Goal: Task Accomplishment & Management: Manage account settings

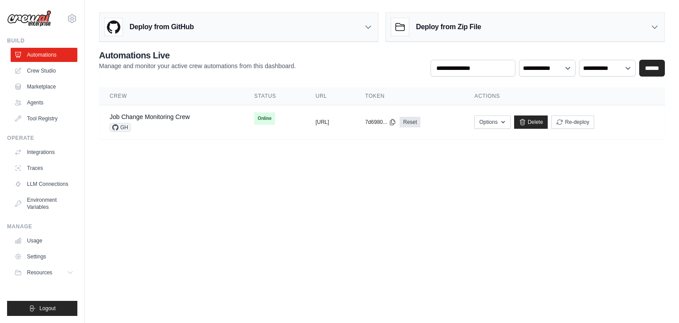
click at [390, 177] on body "[EMAIL_ADDRESS][DOMAIN_NAME] Settings Build Automations Crew Studio" at bounding box center [339, 161] width 679 height 323
click at [506, 123] on icon "button" at bounding box center [502, 121] width 7 height 7
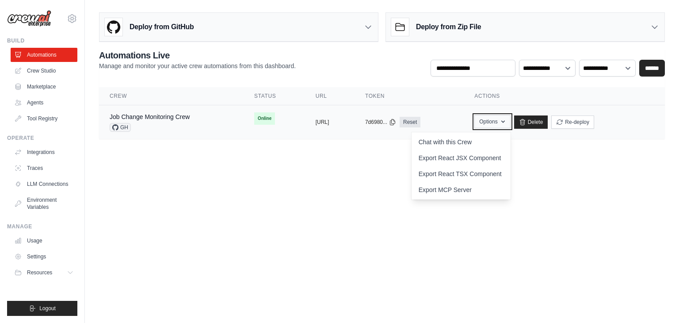
click at [506, 121] on icon "button" at bounding box center [502, 121] width 7 height 7
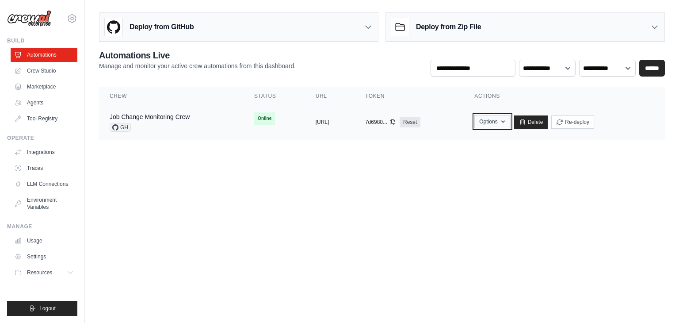
click at [510, 119] on button "Options" at bounding box center [492, 121] width 36 height 13
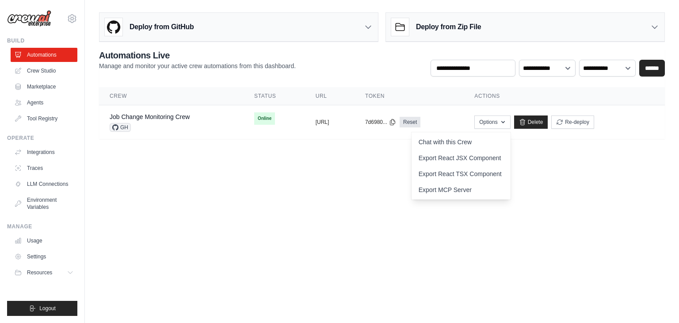
click at [397, 170] on body "ayachitula@gmail.com Settings Build Automations Crew Studio" at bounding box center [339, 161] width 679 height 323
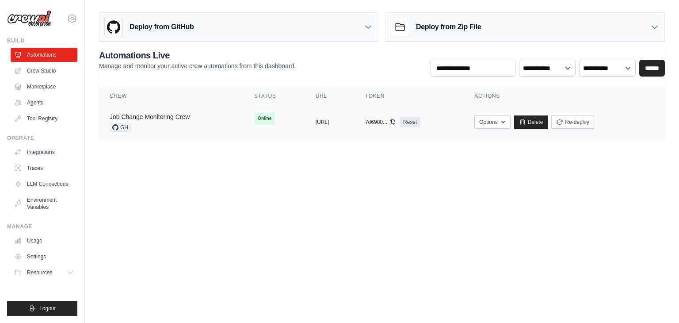
click at [147, 115] on link "Job Change Monitoring Crew" at bounding box center [150, 116] width 80 height 7
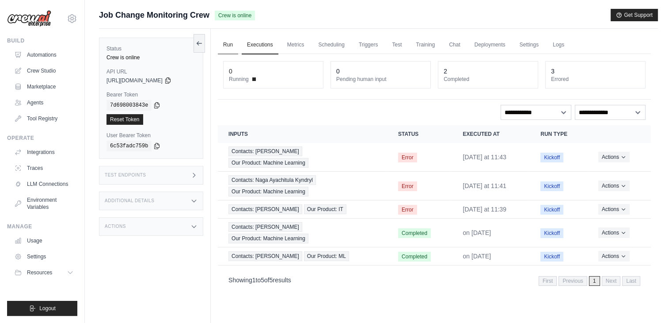
click at [230, 43] on link "Run" at bounding box center [228, 45] width 20 height 19
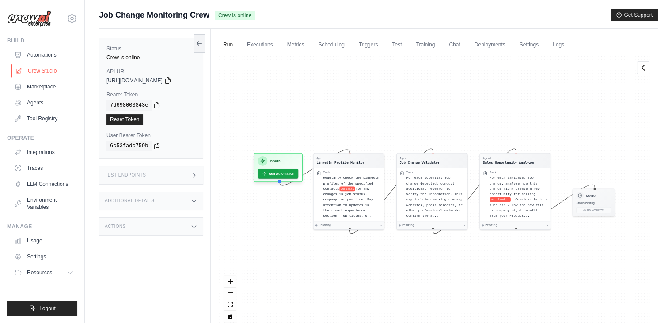
click at [47, 72] on link "Crew Studio" at bounding box center [44, 71] width 67 height 14
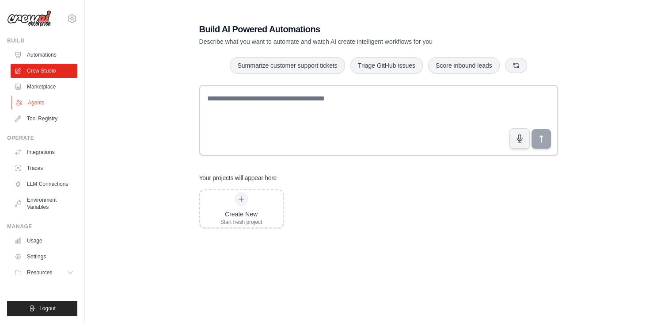
click at [43, 99] on link "Agents" at bounding box center [44, 102] width 67 height 14
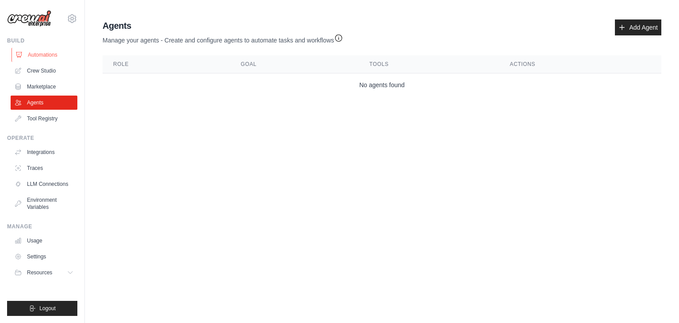
click at [44, 58] on link "Automations" at bounding box center [44, 55] width 67 height 14
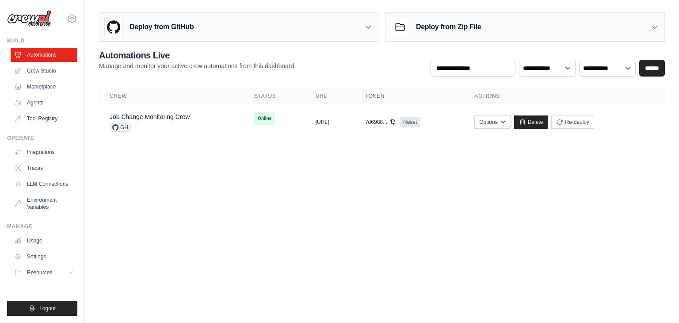
click at [140, 204] on body "ayachitula@gmail.com Settings Build Automations Crew Studio" at bounding box center [339, 161] width 679 height 323
click at [44, 121] on link "Tool Registry" at bounding box center [44, 118] width 67 height 14
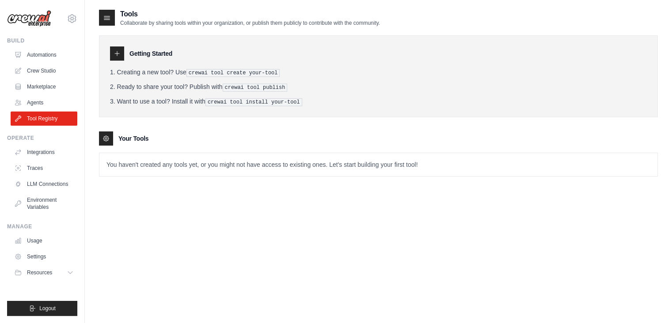
click at [145, 168] on p "You haven't created any tools yet, or you might not have access to existing one…" at bounding box center [378, 164] width 558 height 23
click at [150, 212] on div "Tools Collaborate by sharing tools within your organization, or publish them pu…" at bounding box center [378, 170] width 559 height 323
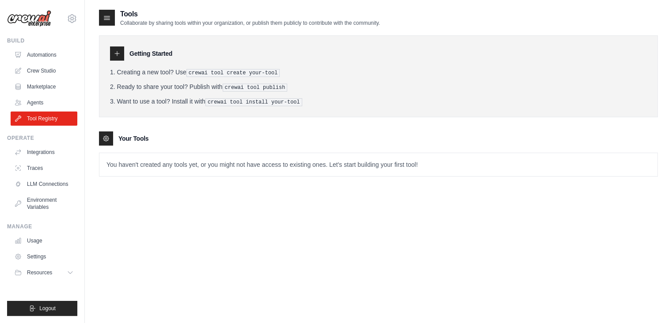
click at [150, 212] on div "Tools Collaborate by sharing tools within your organization, or publish them pu…" at bounding box center [378, 170] width 559 height 323
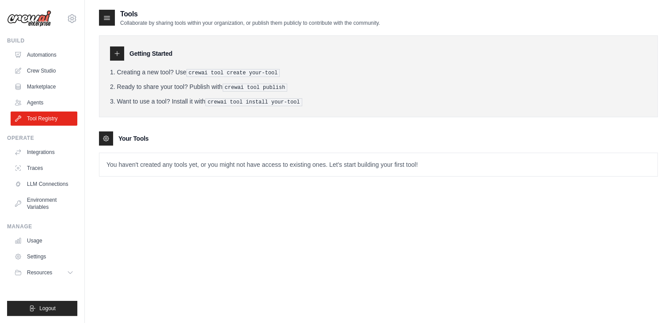
click at [150, 212] on div "Tools Collaborate by sharing tools within your organization, or publish them pu…" at bounding box center [378, 170] width 559 height 323
click at [51, 57] on link "Automations" at bounding box center [44, 55] width 67 height 14
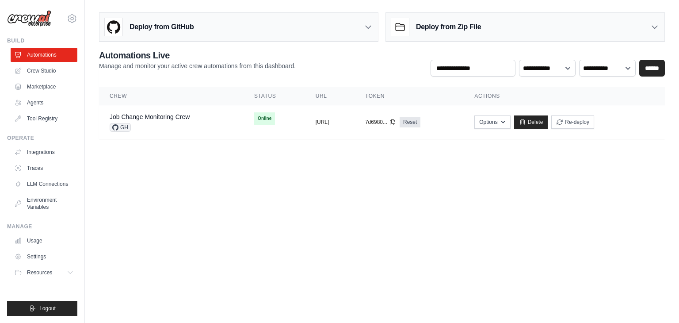
click at [137, 186] on body "ayachitula@gmail.com Settings Build Automations Crew Studio" at bounding box center [339, 161] width 679 height 323
click at [39, 105] on link "Agents" at bounding box center [44, 102] width 67 height 14
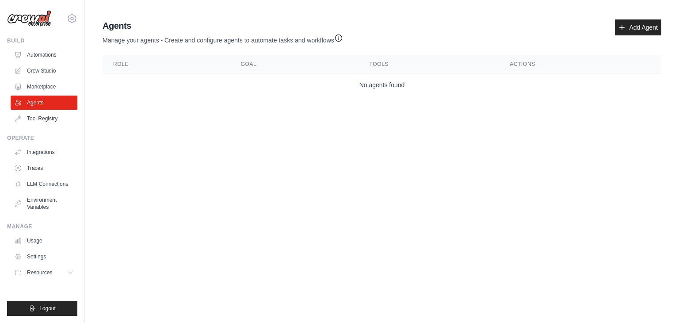
click at [39, 105] on link "Agents" at bounding box center [44, 102] width 67 height 14
click at [53, 118] on link "Tool Registry" at bounding box center [44, 118] width 67 height 14
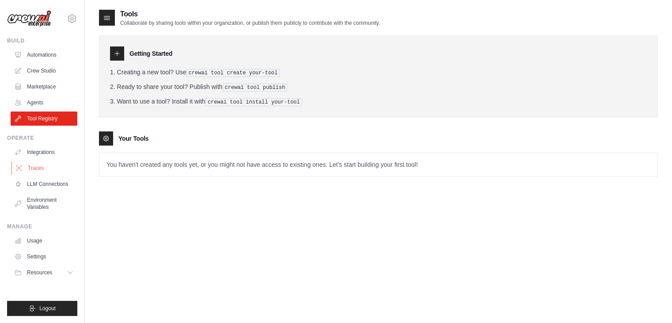
click at [39, 171] on link "Traces" at bounding box center [44, 168] width 67 height 14
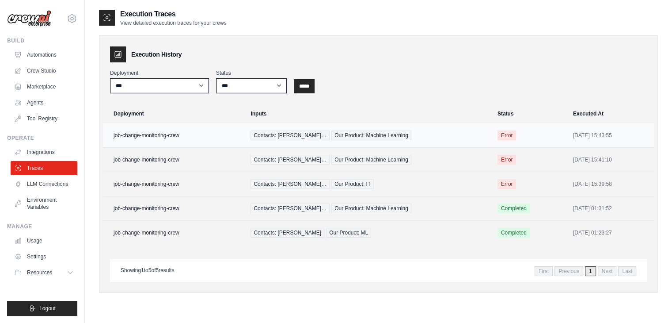
click at [451, 134] on div "Contacts: Upendra Sharma Kynd… Our Product: Machine Learning" at bounding box center [368, 135] width 236 height 10
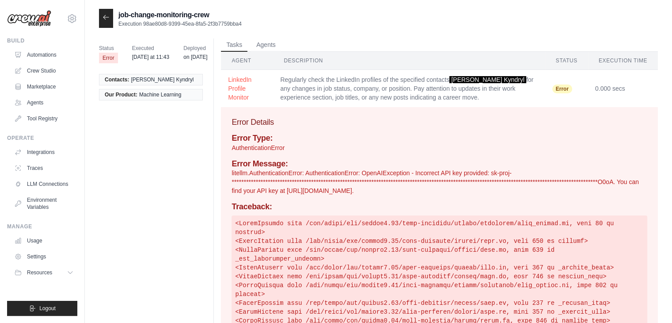
click at [104, 18] on icon at bounding box center [105, 17] width 7 height 7
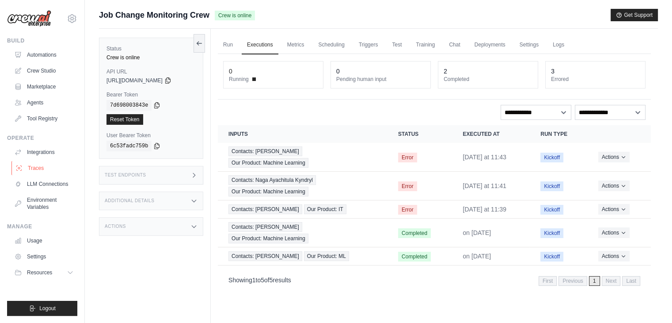
click at [35, 167] on link "Traces" at bounding box center [44, 168] width 67 height 14
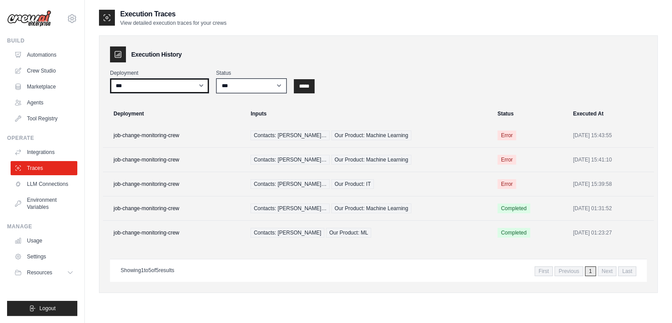
click at [203, 83] on select "**********" at bounding box center [159, 85] width 99 height 15
click at [285, 51] on div "Execution History" at bounding box center [378, 54] width 537 height 16
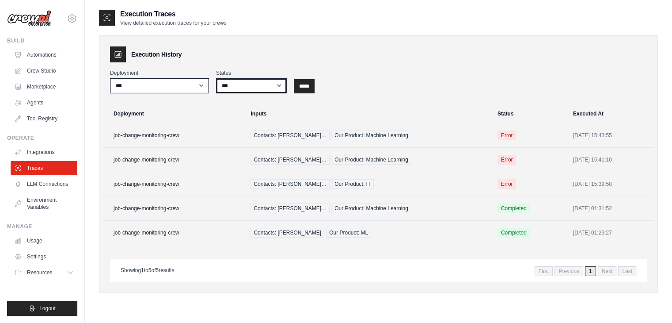
click at [262, 82] on select "*** ********* ******* *****" at bounding box center [251, 85] width 71 height 15
select select "*********"
click at [216, 78] on select "*** ********* ******* *****" at bounding box center [251, 85] width 71 height 15
click at [259, 82] on select "*** ********* ******* *****" at bounding box center [251, 85] width 71 height 15
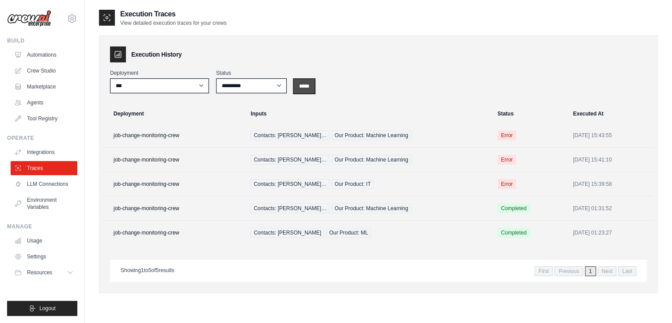
click at [307, 79] on input "*****" at bounding box center [304, 86] width 21 height 14
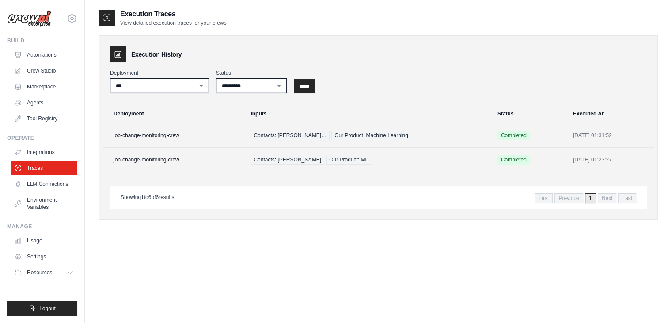
click at [282, 250] on div "**********" at bounding box center [378, 170] width 559 height 323
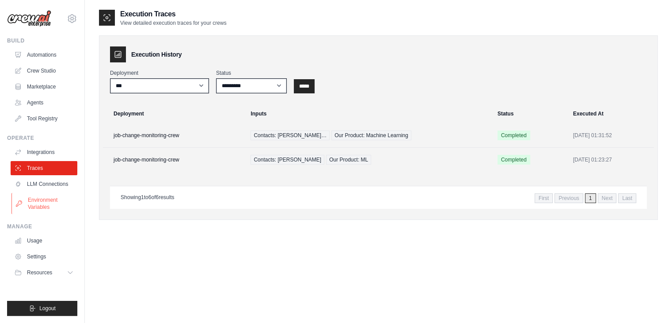
click at [39, 198] on link "Environment Variables" at bounding box center [44, 203] width 67 height 21
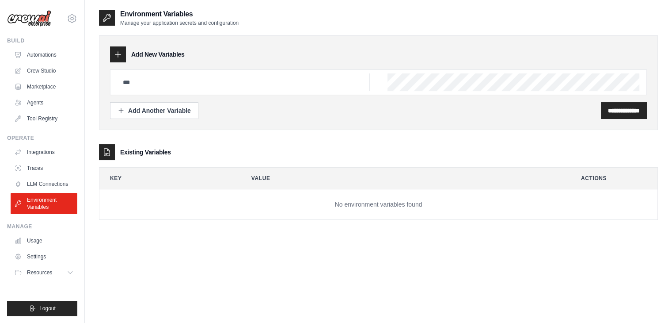
click at [140, 194] on td "No environment variables found" at bounding box center [378, 204] width 558 height 30
click at [158, 184] on th "Key" at bounding box center [166, 177] width 134 height 21
click at [147, 11] on h2 "Environment Variables" at bounding box center [179, 14] width 118 height 11
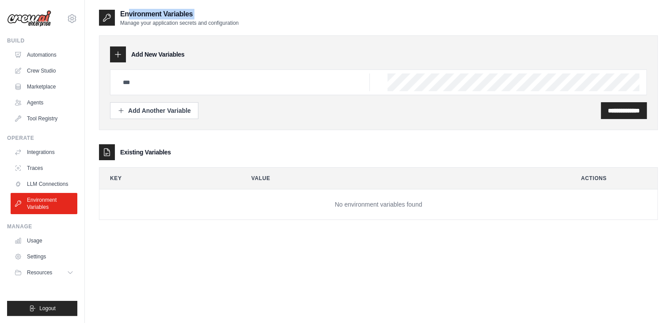
click at [147, 11] on h2 "Environment Variables" at bounding box center [179, 14] width 118 height 11
click at [151, 26] on p "Manage your application secrets and configuration" at bounding box center [179, 22] width 118 height 7
click at [110, 16] on icon at bounding box center [106, 17] width 9 height 9
click at [38, 253] on link "Settings" at bounding box center [44, 256] width 67 height 14
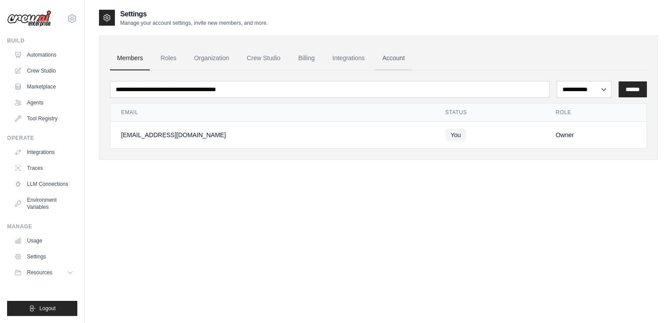
click at [401, 60] on link "Account" at bounding box center [393, 58] width 37 height 24
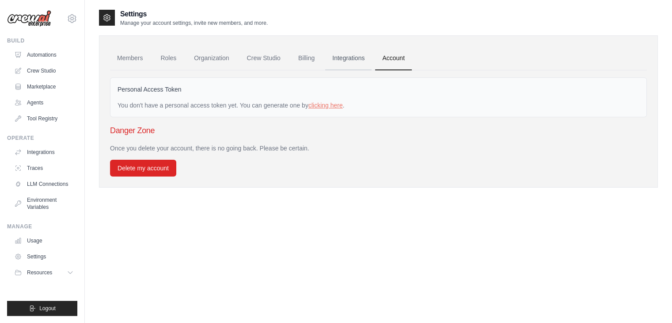
click at [353, 57] on link "Integrations" at bounding box center [348, 58] width 46 height 24
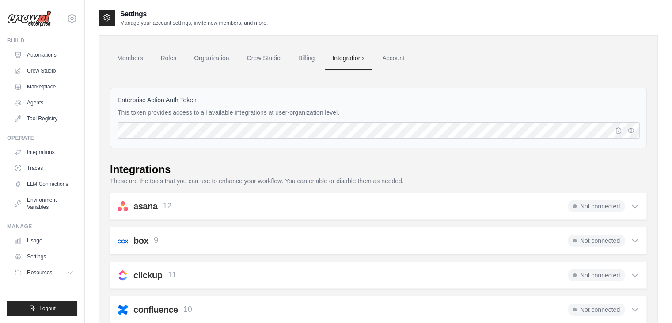
click at [353, 57] on link "Integrations" at bounding box center [348, 58] width 46 height 24
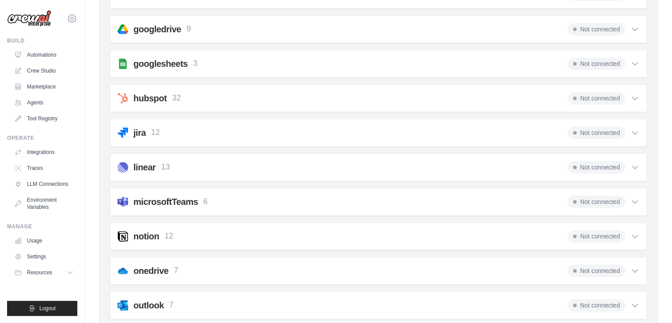
scroll to position [419, 0]
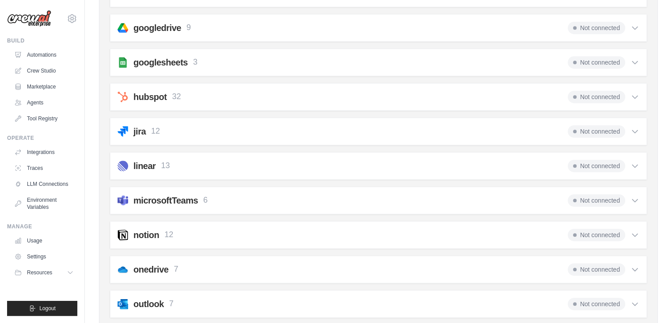
click at [636, 196] on icon at bounding box center [634, 200] width 9 height 9
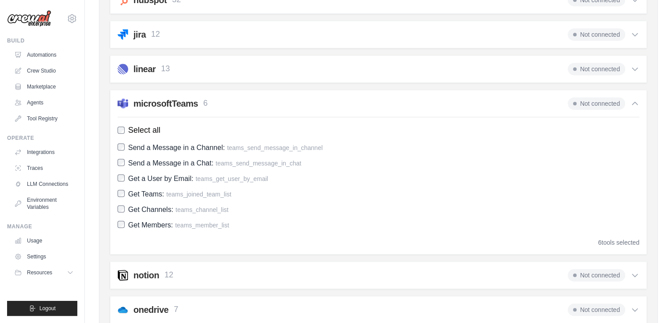
scroll to position [518, 0]
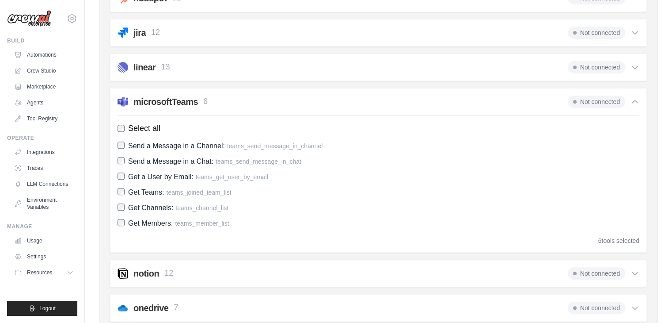
click at [635, 101] on icon at bounding box center [634, 101] width 9 height 9
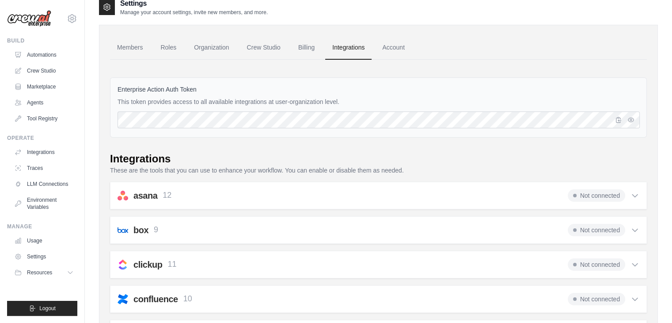
scroll to position [0, 0]
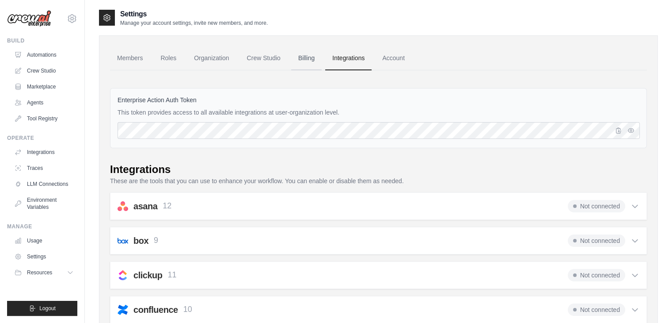
click at [318, 58] on link "Billing" at bounding box center [306, 58] width 30 height 24
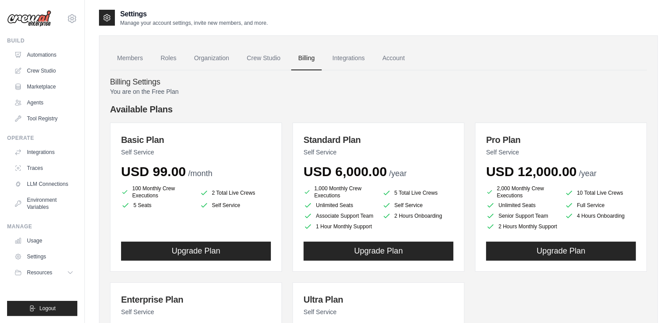
click at [333, 99] on div "You are on the Free Plan Available Plans Basic Plan Self Service USD 99.00 /mon…" at bounding box center [378, 271] width 537 height 368
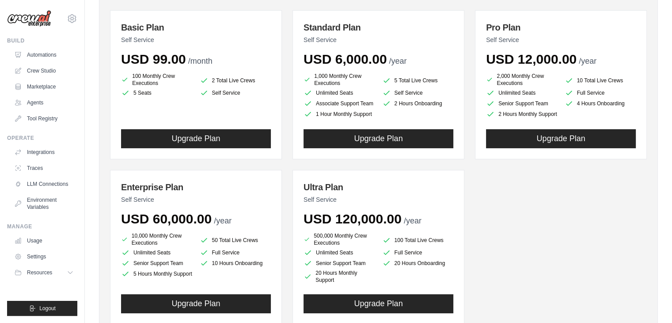
scroll to position [70, 0]
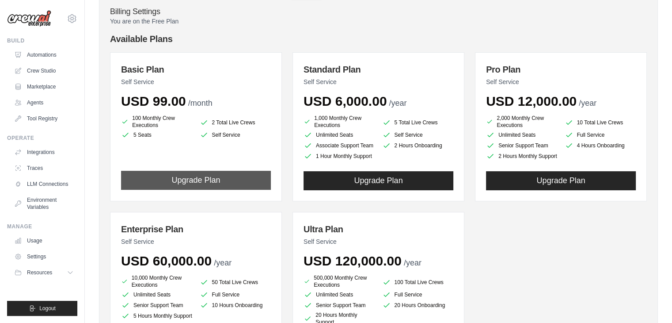
click at [220, 190] on button "Upgrade Plan" at bounding box center [196, 180] width 150 height 19
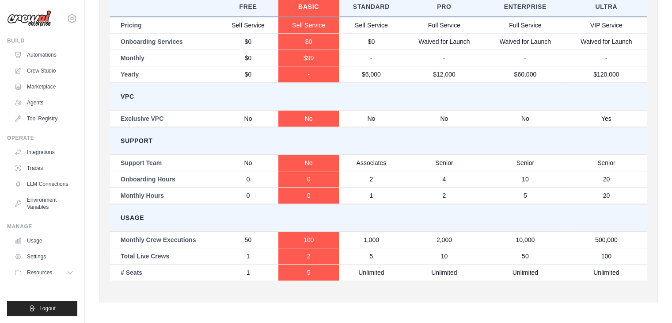
scroll to position [486, 0]
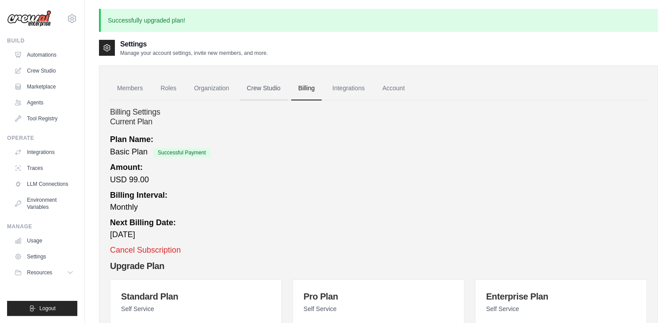
click at [272, 91] on link "Crew Studio" at bounding box center [264, 88] width 48 height 24
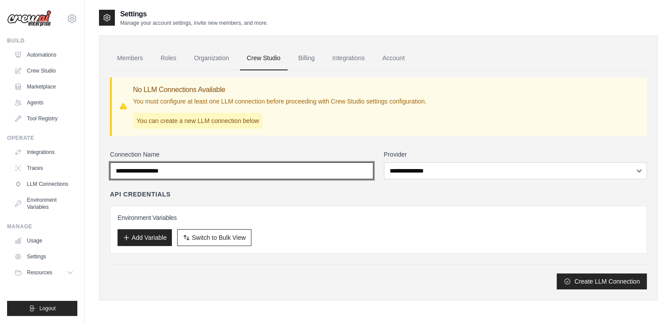
click at [253, 175] on input "Connection Name" at bounding box center [241, 170] width 263 height 17
type input "******"
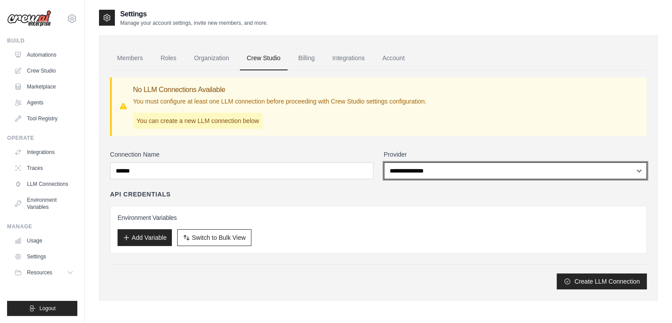
click at [463, 168] on select "**********" at bounding box center [515, 170] width 263 height 17
select select "******"
click at [384, 162] on select "**********" at bounding box center [515, 170] width 263 height 17
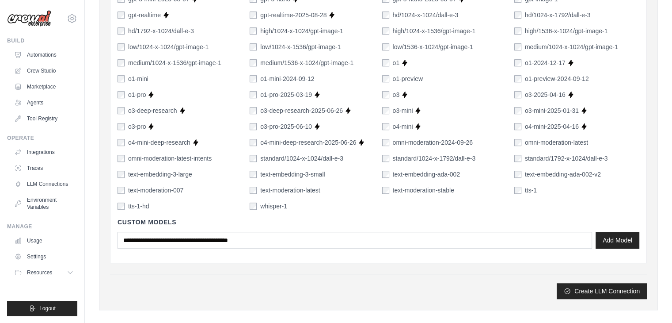
scroll to position [619, 0]
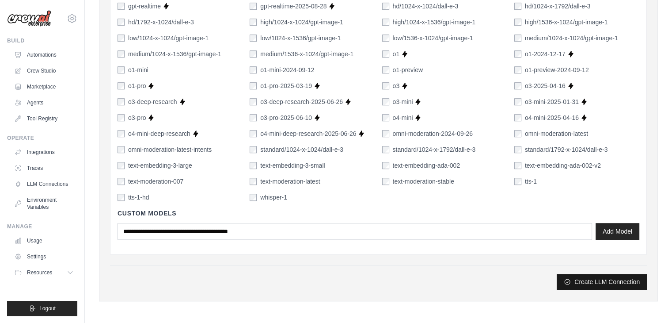
click at [596, 279] on button "Create LLM Connection" at bounding box center [602, 281] width 90 height 16
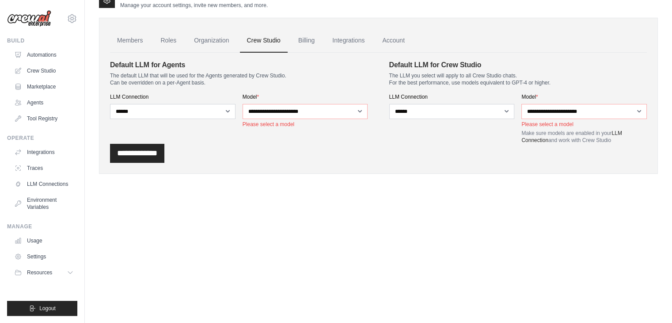
scroll to position [0, 0]
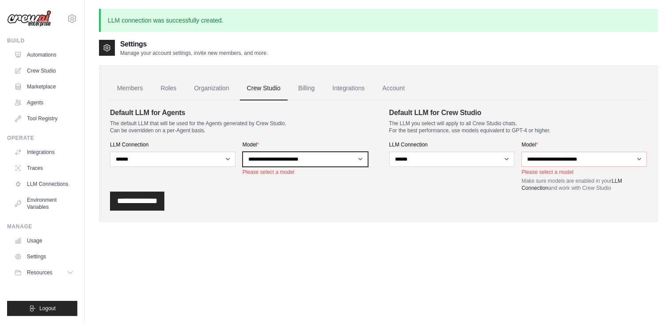
click at [342, 159] on select "**********" at bounding box center [305, 159] width 125 height 15
select select "******"
click at [243, 152] on select "**********" at bounding box center [305, 159] width 125 height 15
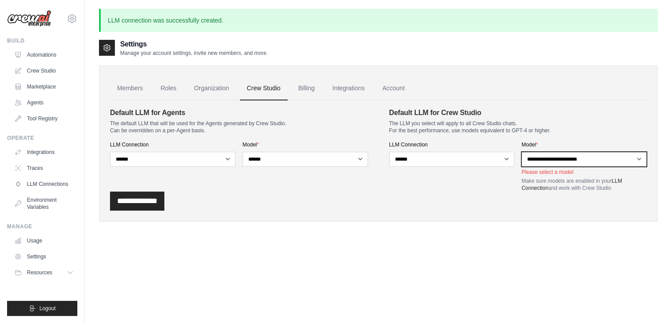
click at [562, 161] on select "**********" at bounding box center [583, 159] width 125 height 15
select select "******"
click at [521, 152] on select "**********" at bounding box center [583, 159] width 125 height 15
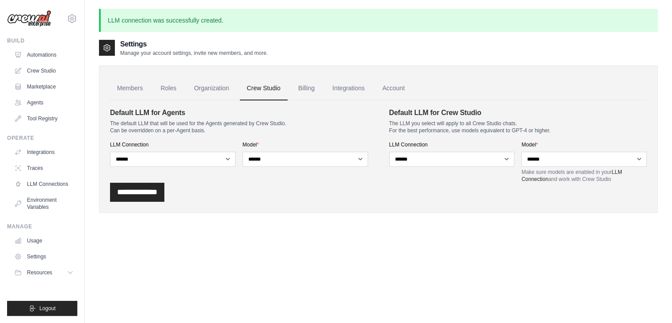
click at [242, 247] on div "Settings Manage your account settings, invite new members, and more. Members Ro…" at bounding box center [378, 200] width 559 height 323
click at [150, 194] on input "**********" at bounding box center [137, 191] width 54 height 19
click at [49, 53] on link "Automations" at bounding box center [44, 55] width 67 height 14
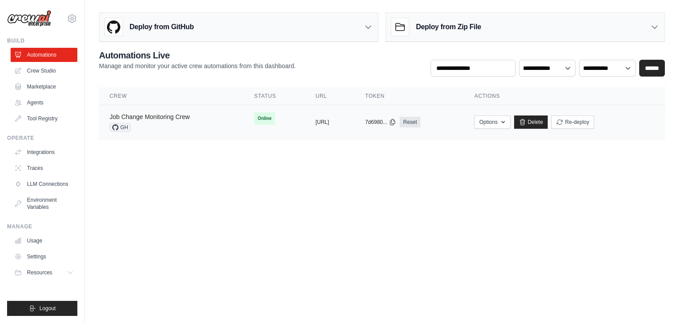
click at [145, 118] on link "Job Change Monitoring Crew" at bounding box center [150, 116] width 80 height 7
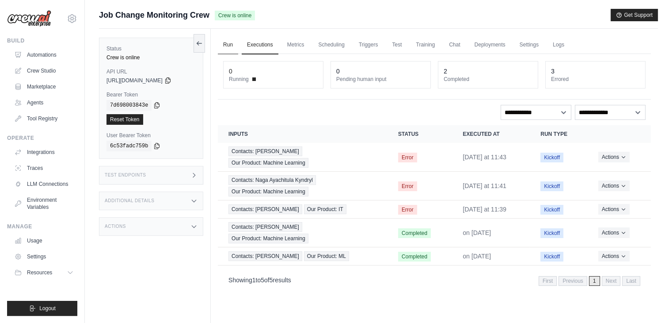
click at [228, 42] on link "Run" at bounding box center [228, 45] width 20 height 19
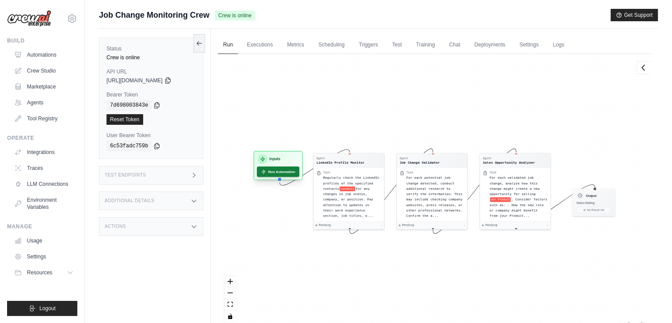
click at [274, 170] on button "Run Automation" at bounding box center [278, 171] width 42 height 11
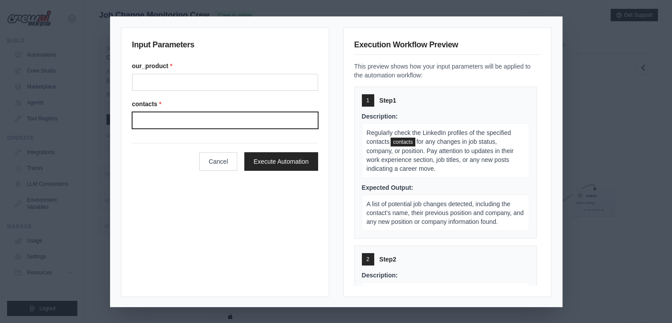
click at [190, 118] on input "Contacts" at bounding box center [225, 120] width 186 height 17
type input "**********"
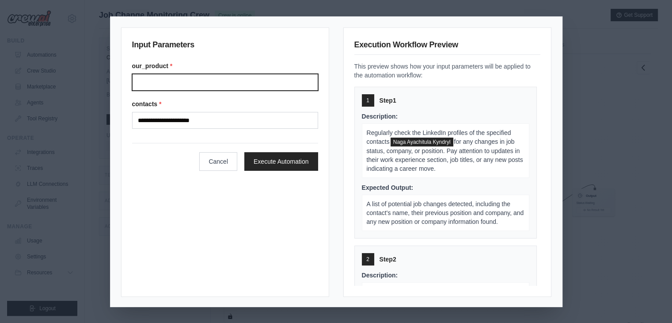
click at [174, 75] on input "Our product" at bounding box center [225, 82] width 186 height 17
type input "**********"
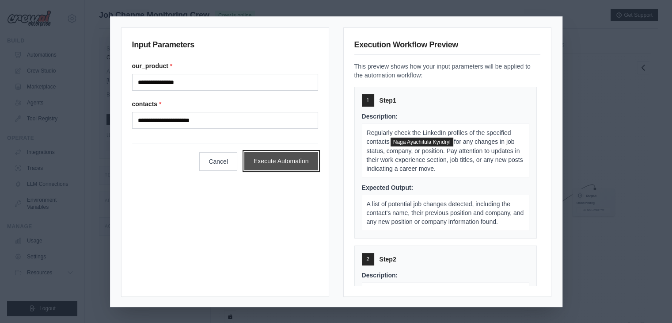
click at [285, 159] on button "Execute Automation" at bounding box center [281, 161] width 74 height 19
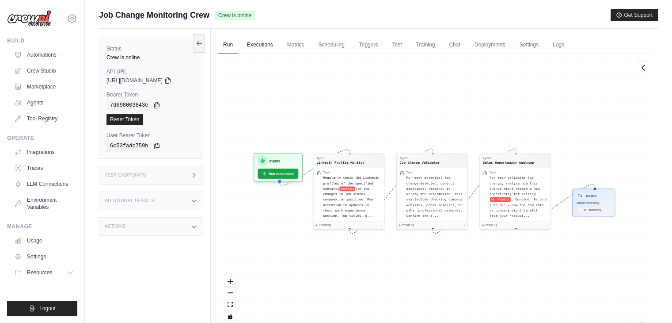
click at [261, 46] on link "Executions" at bounding box center [260, 45] width 37 height 19
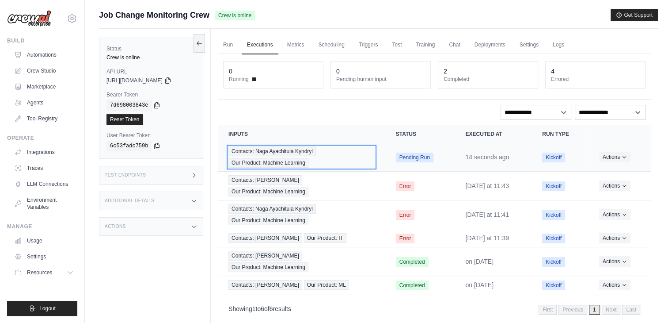
click at [368, 159] on div "Contacts: Naga Ayachitula Kyndryl Our Product: Machine Learning" at bounding box center [301, 156] width 146 height 21
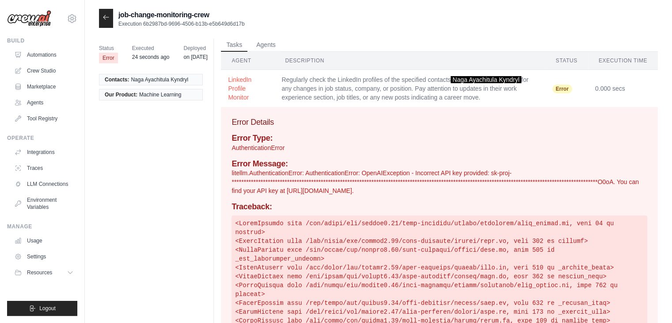
click at [369, 173] on p "**********" at bounding box center [439, 181] width 416 height 27
click at [369, 190] on p "**********" at bounding box center [439, 181] width 416 height 27
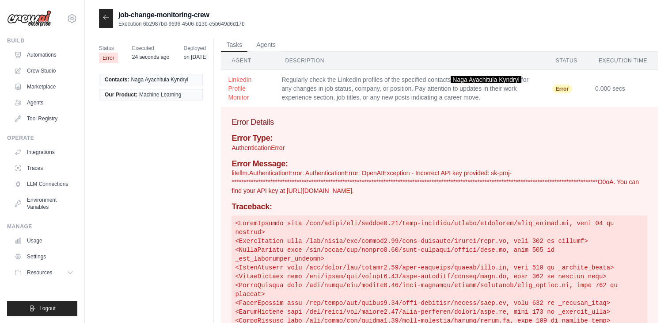
click at [369, 190] on p "**********" at bounding box center [439, 181] width 416 height 27
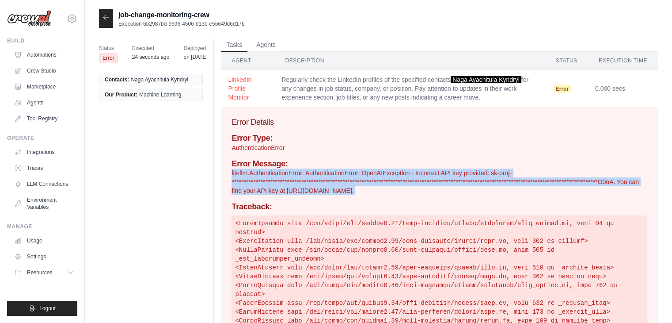
click at [369, 190] on p "**********" at bounding box center [439, 181] width 416 height 27
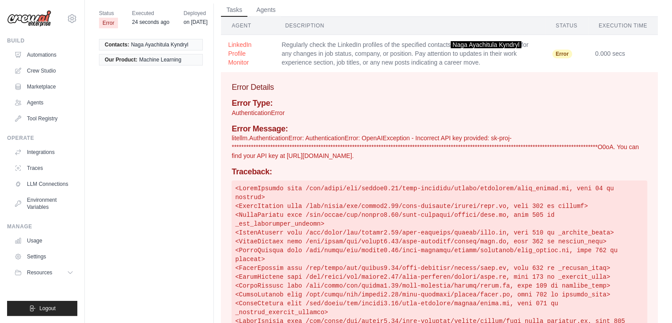
scroll to position [34, 0]
click at [380, 154] on p "**********" at bounding box center [439, 147] width 416 height 27
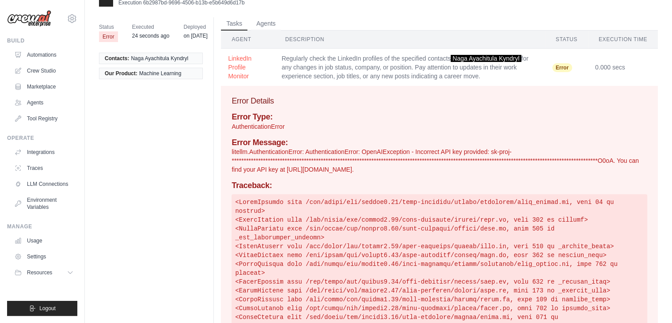
scroll to position [0, 0]
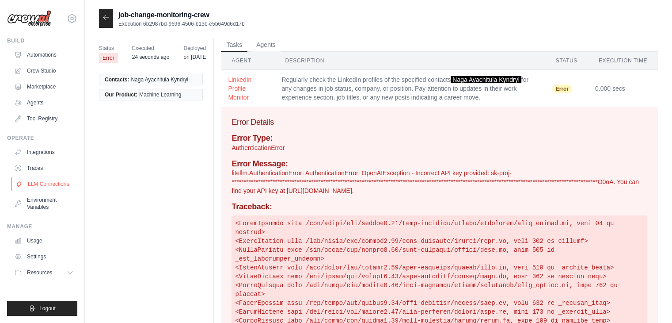
click at [61, 186] on link "LLM Connections" at bounding box center [44, 184] width 67 height 14
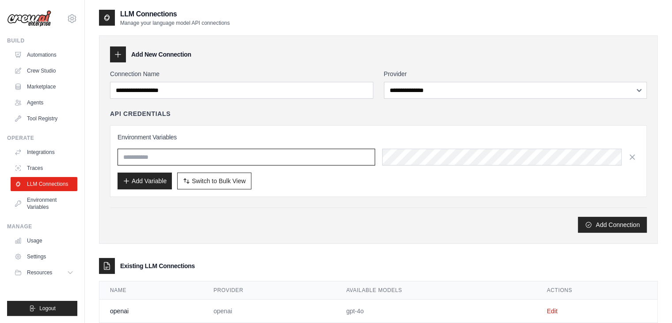
click at [154, 152] on input "text" at bounding box center [247, 156] width 258 height 17
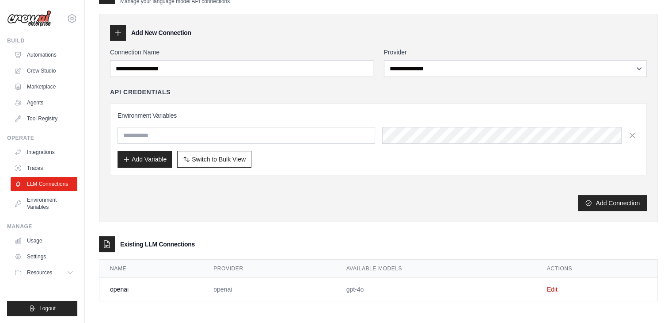
click at [258, 208] on div "Add Connection" at bounding box center [378, 203] width 537 height 16
click at [206, 288] on td "openai" at bounding box center [269, 288] width 133 height 23
click at [124, 290] on td "openai" at bounding box center [150, 288] width 103 height 23
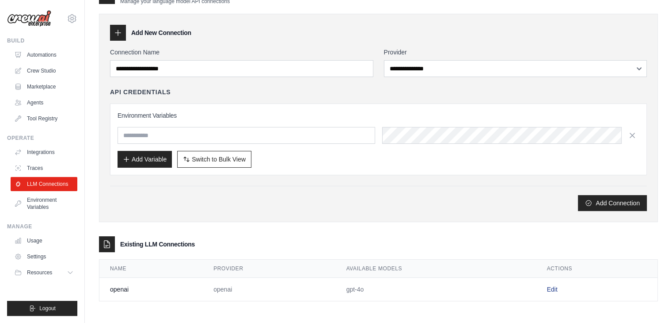
click at [550, 287] on link "Edit" at bounding box center [551, 288] width 11 height 7
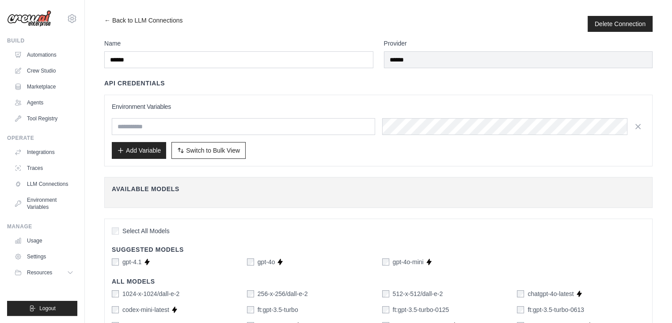
click at [239, 114] on div "Environment Variables Add Variable Switch to Bulk View Switch to Table View" at bounding box center [378, 130] width 533 height 57
click at [247, 123] on input "text" at bounding box center [243, 126] width 263 height 17
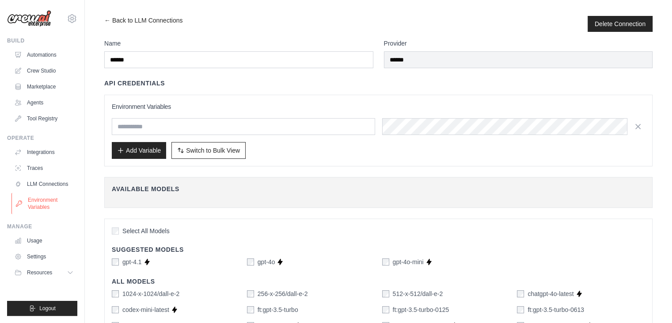
click at [44, 203] on link "Environment Variables" at bounding box center [44, 203] width 67 height 21
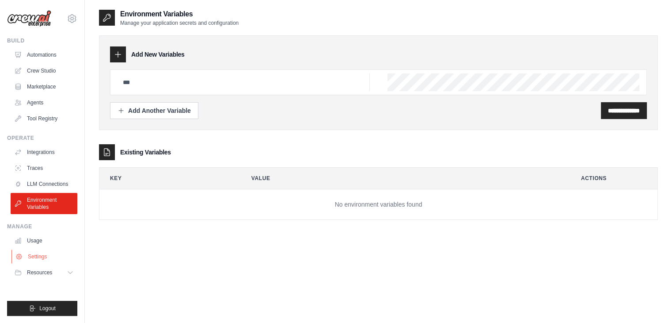
click at [42, 255] on link "Settings" at bounding box center [44, 256] width 67 height 14
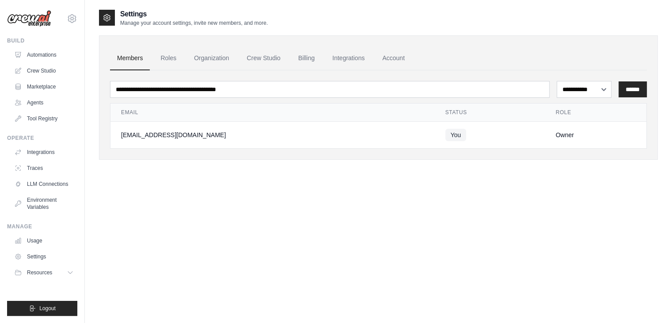
click at [263, 201] on div "**********" at bounding box center [378, 170] width 559 height 323
click at [309, 64] on link "Billing" at bounding box center [306, 58] width 30 height 24
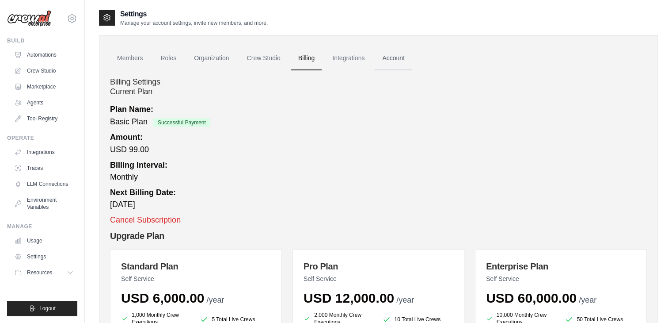
click at [411, 59] on link "Account" at bounding box center [393, 58] width 37 height 24
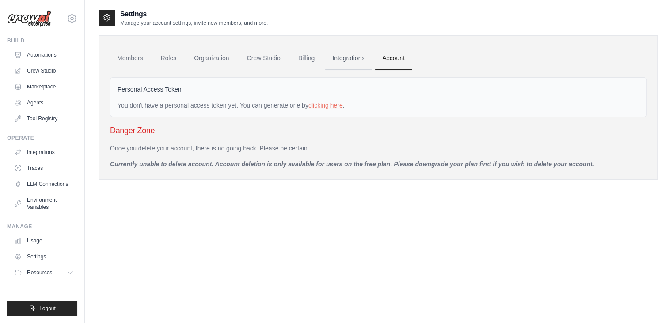
click at [362, 59] on link "Integrations" at bounding box center [348, 58] width 46 height 24
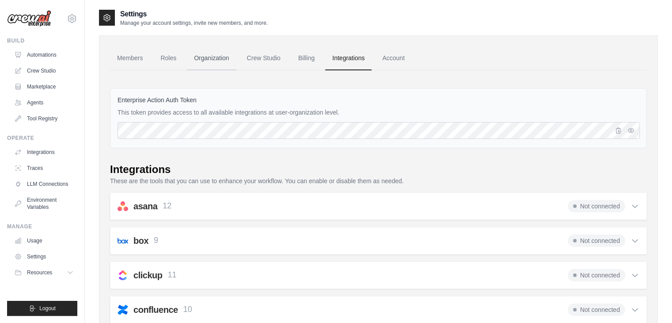
click at [228, 57] on link "Organization" at bounding box center [211, 58] width 49 height 24
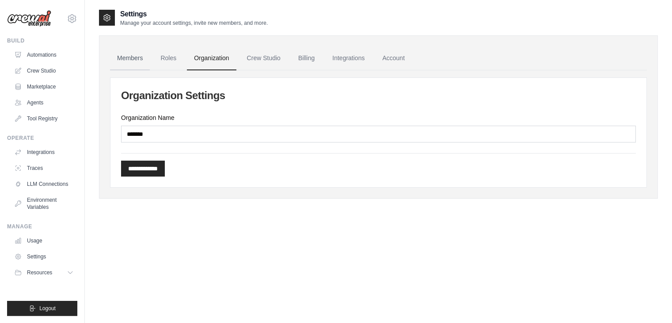
click at [140, 61] on link "Members" at bounding box center [130, 58] width 40 height 24
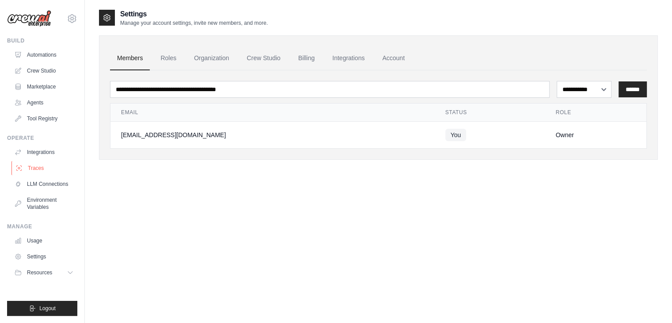
click at [39, 169] on link "Traces" at bounding box center [44, 168] width 67 height 14
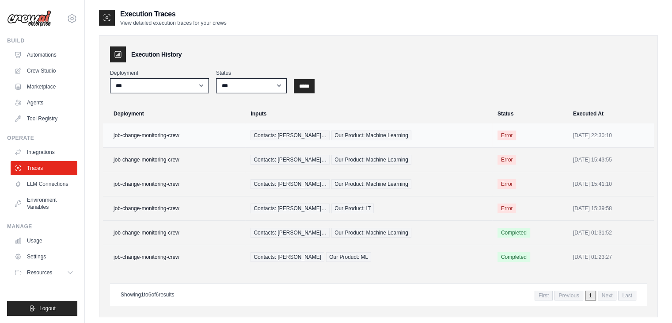
click at [340, 133] on span "Our Product: Machine Learning" at bounding box center [371, 135] width 80 height 10
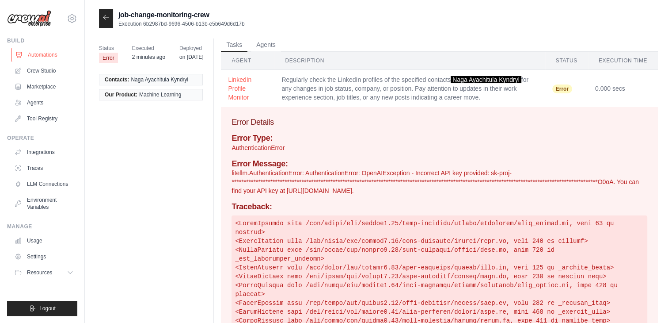
click at [50, 53] on link "Automations" at bounding box center [44, 55] width 67 height 14
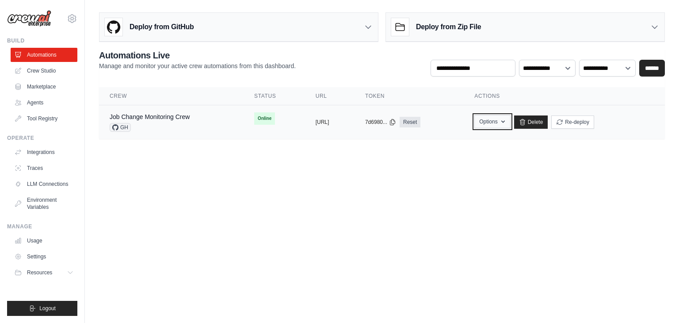
click at [510, 118] on button "Options" at bounding box center [492, 121] width 36 height 13
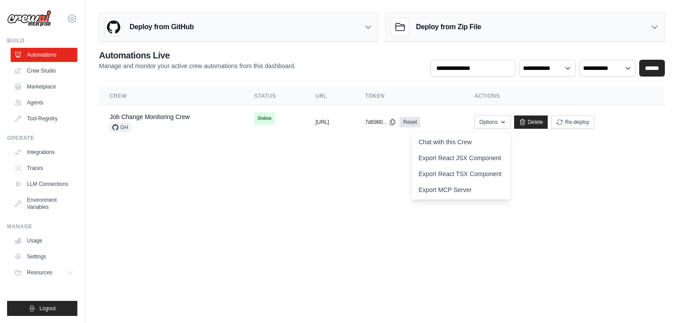
click at [376, 201] on body "[EMAIL_ADDRESS][DOMAIN_NAME] Settings Build Automations Crew Studio" at bounding box center [339, 161] width 679 height 323
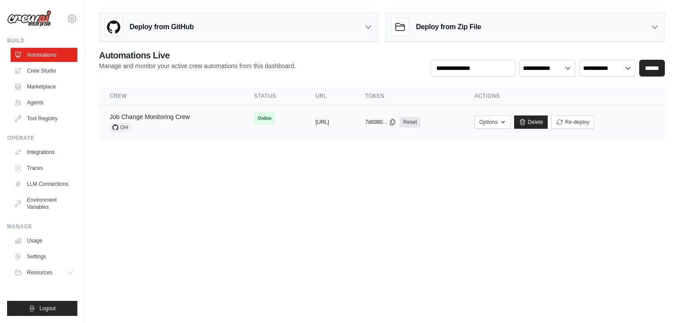
click at [180, 119] on link "Job Change Monitoring Crew" at bounding box center [150, 116] width 80 height 7
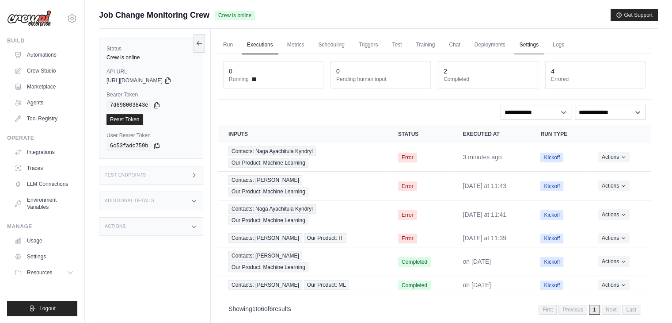
click at [539, 42] on link "Settings" at bounding box center [529, 45] width 30 height 19
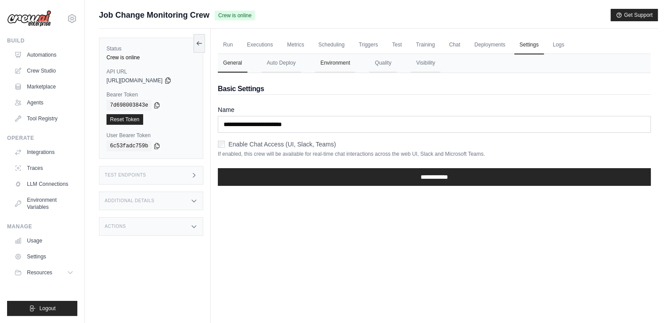
click at [343, 59] on button "Environment" at bounding box center [335, 63] width 40 height 19
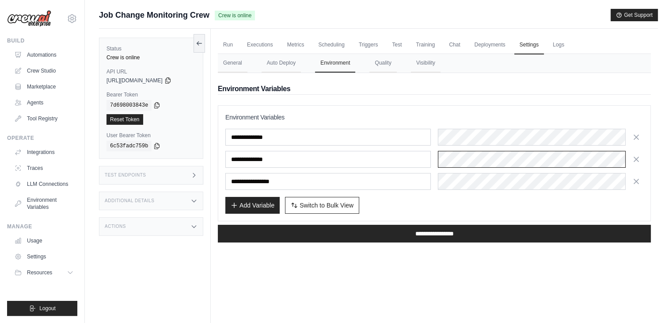
scroll to position [0, 381]
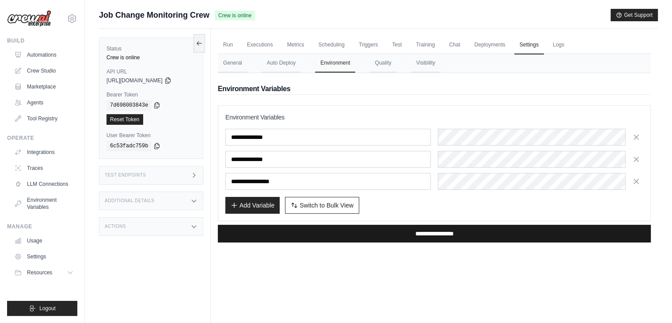
click at [431, 231] on input "**********" at bounding box center [434, 233] width 433 height 18
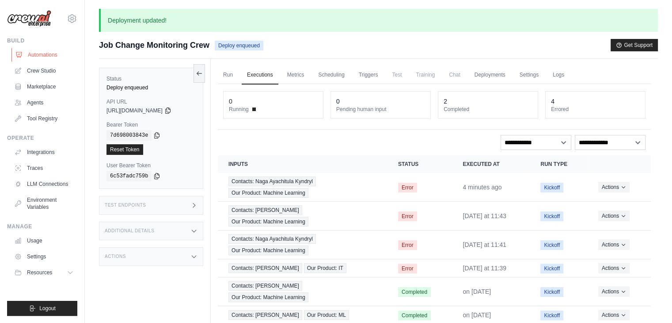
click at [46, 53] on link "Automations" at bounding box center [44, 55] width 67 height 14
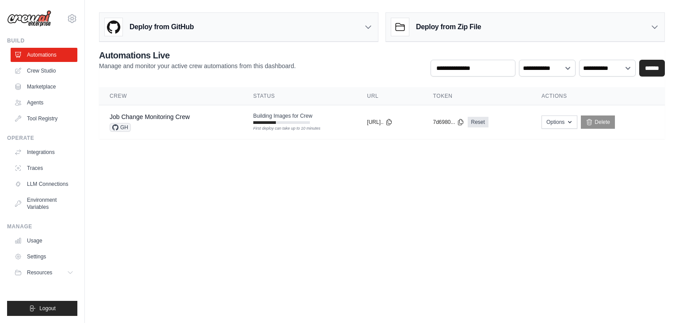
click at [233, 156] on main "Deploy from GitHub Deploy your project directly from GitHub. Select a repositor…" at bounding box center [382, 79] width 594 height 158
click at [225, 216] on body "[EMAIL_ADDRESS][DOMAIN_NAME] Settings Build Automations Crew Studio" at bounding box center [339, 161] width 679 height 323
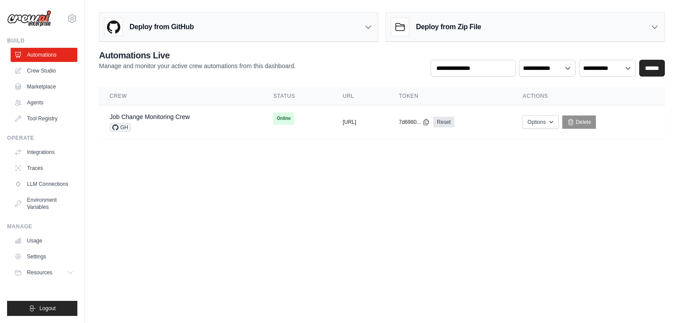
click at [324, 193] on body "[EMAIL_ADDRESS][DOMAIN_NAME] Settings Build Automations Crew Studio" at bounding box center [339, 161] width 679 height 323
click at [190, 114] on link "Job Change Monitoring Crew" at bounding box center [150, 116] width 80 height 7
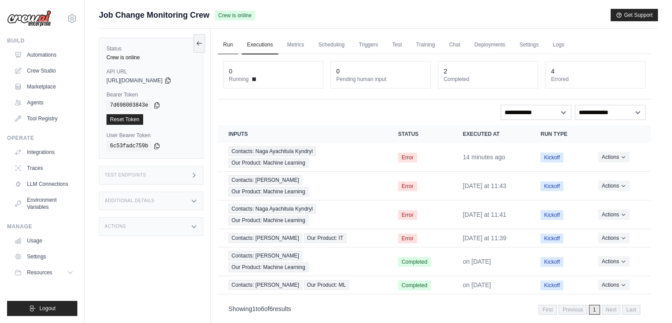
click at [231, 44] on link "Run" at bounding box center [228, 45] width 20 height 19
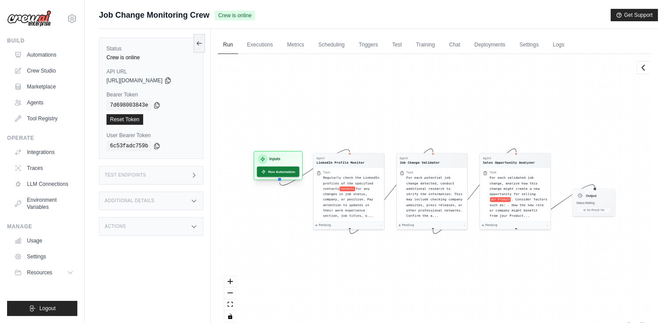
click at [279, 174] on button "Run Automation" at bounding box center [278, 171] width 42 height 11
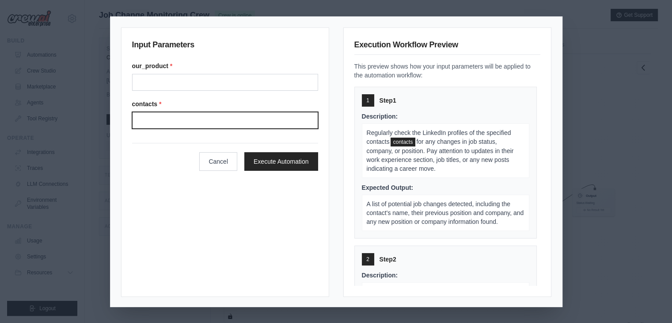
click at [195, 122] on input "Contacts" at bounding box center [225, 120] width 186 height 17
type input "**********"
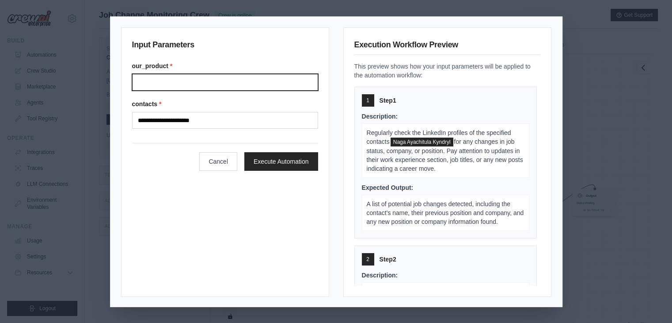
click at [171, 80] on input "Our product" at bounding box center [225, 82] width 186 height 17
type input "**********"
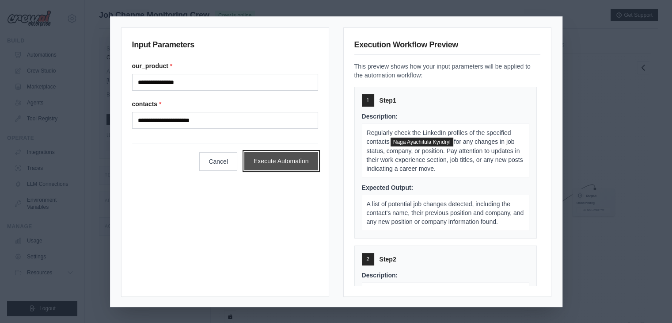
click at [296, 167] on button "Execute Automation" at bounding box center [281, 161] width 74 height 19
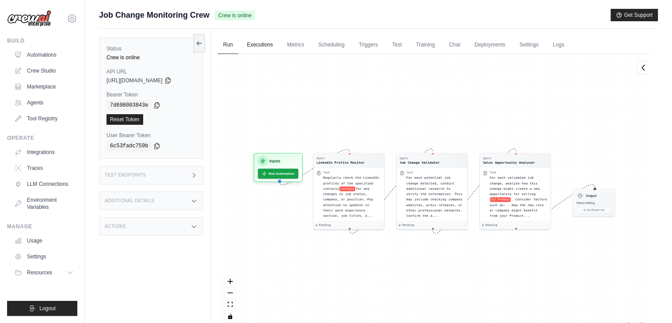
click at [265, 44] on link "Executions" at bounding box center [260, 45] width 37 height 19
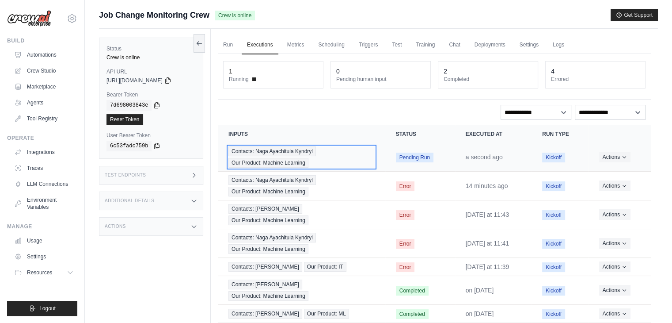
click at [353, 156] on div "Contacts: Naga Ayachitula Kyndryl Our Product: Machine Learning" at bounding box center [301, 156] width 146 height 21
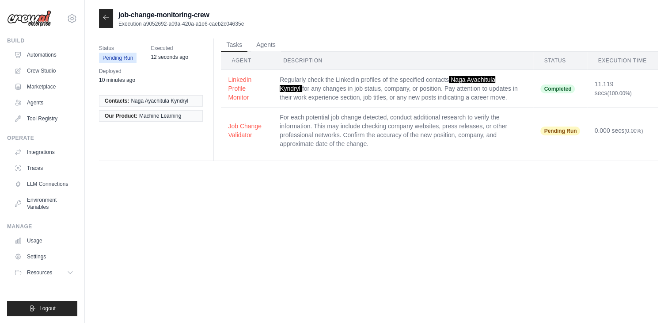
click at [353, 84] on td "Regularly check the LinkedIn profiles of the specified contacts Naga Ayachitula…" at bounding box center [403, 89] width 261 height 38
click at [325, 134] on td "For each potential job change detected, conduct additional research to verify t…" at bounding box center [403, 130] width 261 height 46
click at [269, 44] on button "Agents" at bounding box center [266, 44] width 30 height 13
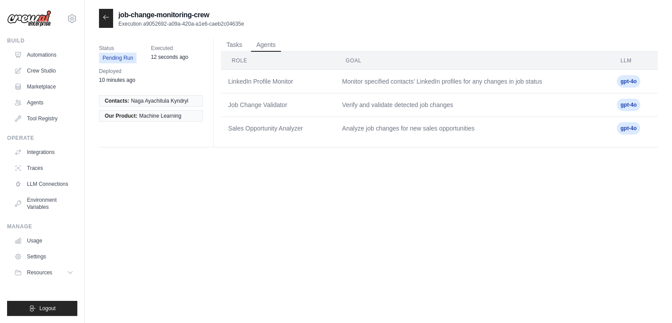
click at [257, 83] on td "LinkedIn Profile Monitor" at bounding box center [278, 81] width 114 height 23
click at [250, 112] on td "Job Change Validator" at bounding box center [278, 104] width 114 height 23
click at [191, 20] on p "Execution a9052692-a09a-420a-a1e6-caeb2c04635e" at bounding box center [180, 23] width 125 height 7
click at [104, 21] on div at bounding box center [106, 18] width 14 height 19
click at [107, 17] on icon at bounding box center [105, 17] width 7 height 7
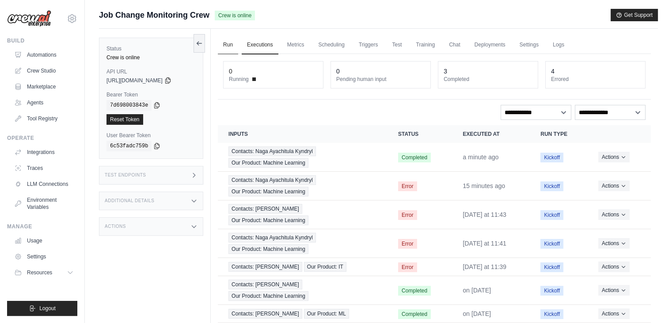
click at [229, 45] on link "Run" at bounding box center [228, 45] width 20 height 19
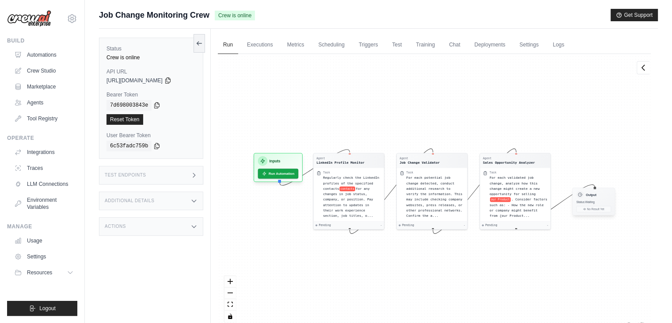
click at [587, 204] on div "Output Status: Waiting No Result Yet" at bounding box center [593, 200] width 43 height 27
click at [433, 197] on span "For each potential job change detected, conduct additional research to verify t…" at bounding box center [434, 196] width 56 height 42
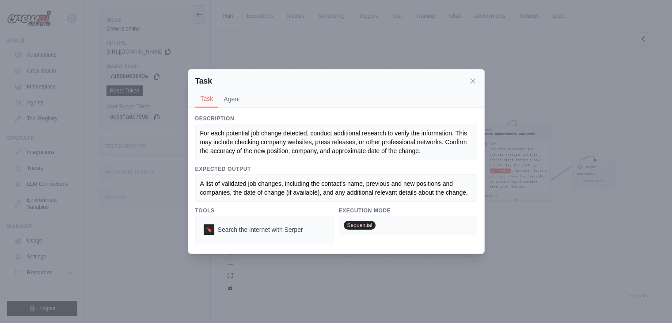
scroll to position [28, 0]
click at [431, 138] on div "For each potential job change detected, conduct additional research to verify t…" at bounding box center [336, 142] width 272 height 27
click at [235, 92] on button "Agent" at bounding box center [231, 98] width 27 height 17
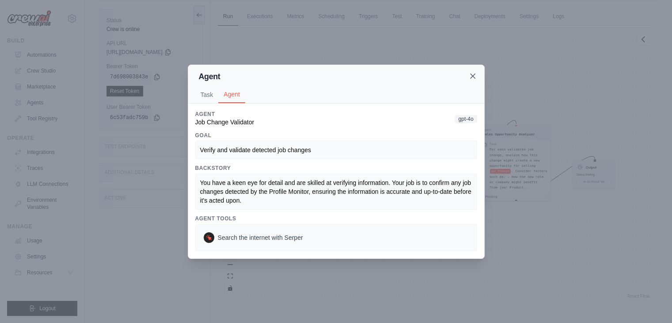
click at [477, 76] on icon at bounding box center [472, 76] width 9 height 9
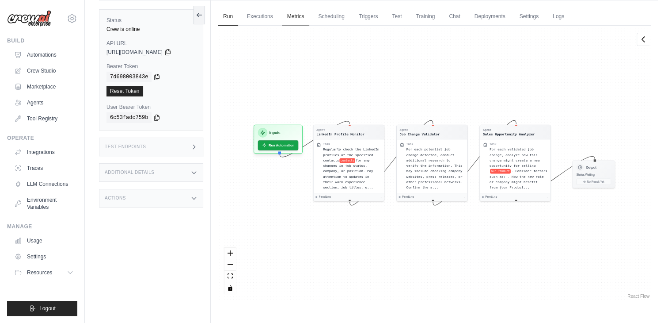
click at [307, 17] on link "Metrics" at bounding box center [296, 17] width 28 height 19
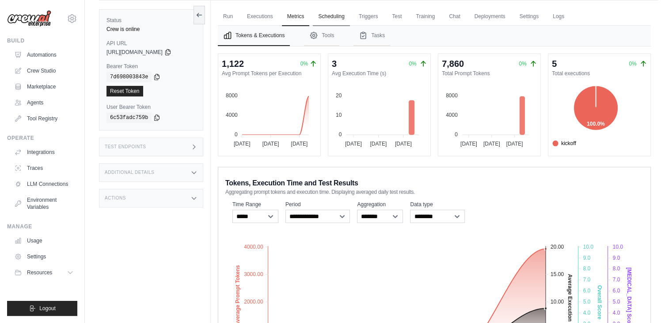
click at [329, 15] on link "Scheduling" at bounding box center [331, 17] width 37 height 19
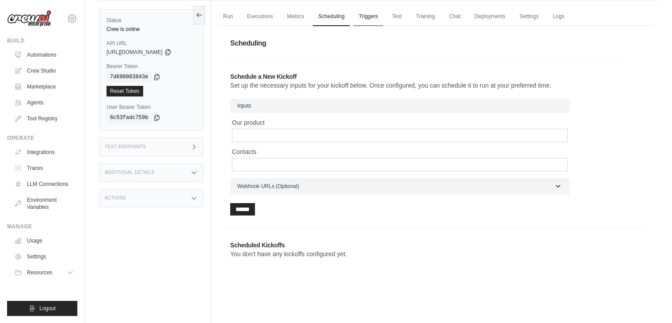
click at [376, 15] on link "Triggers" at bounding box center [368, 17] width 30 height 19
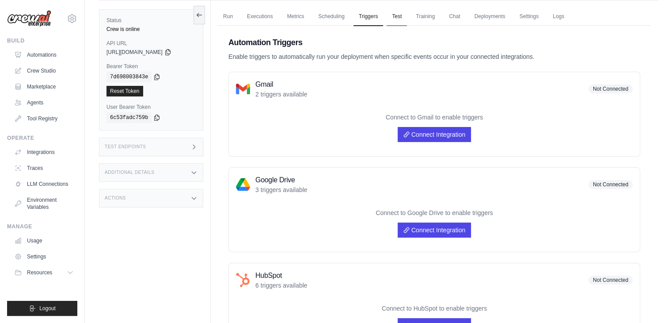
click at [406, 11] on link "Test" at bounding box center [397, 17] width 20 height 19
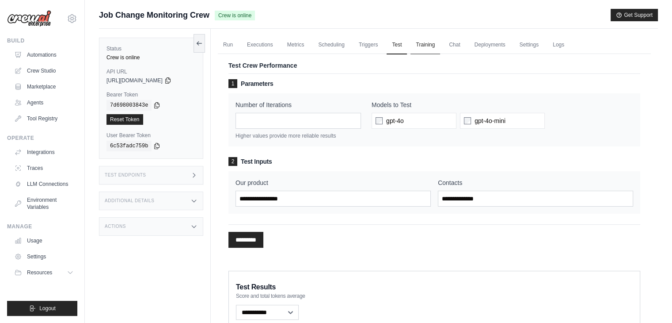
click at [440, 47] on link "Training" at bounding box center [425, 45] width 30 height 19
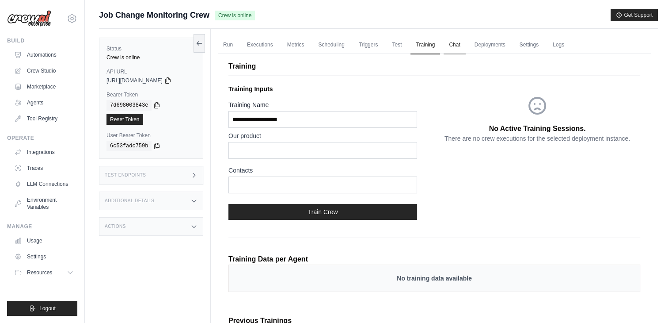
click at [465, 44] on link "Chat" at bounding box center [455, 45] width 22 height 19
click at [501, 41] on link "Deployments" at bounding box center [490, 45] width 42 height 19
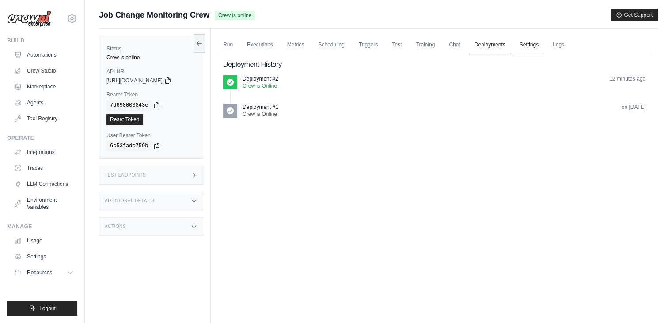
click at [543, 46] on link "Settings" at bounding box center [529, 45] width 30 height 19
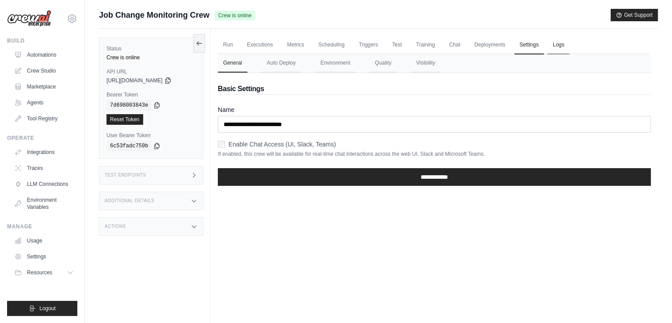
click at [569, 43] on link "Logs" at bounding box center [558, 45] width 22 height 19
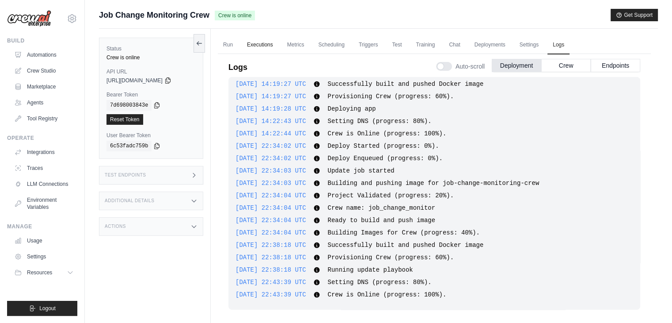
click at [267, 43] on link "Executions" at bounding box center [260, 45] width 37 height 19
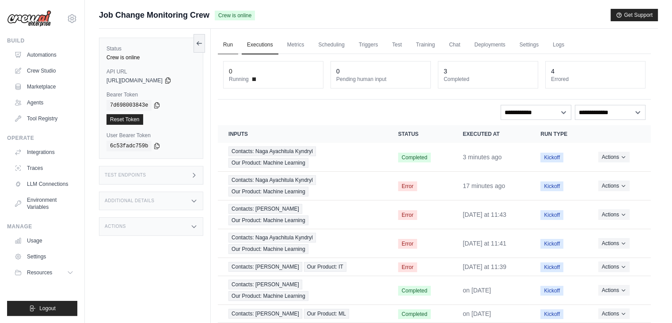
click at [226, 44] on link "Run" at bounding box center [228, 45] width 20 height 19
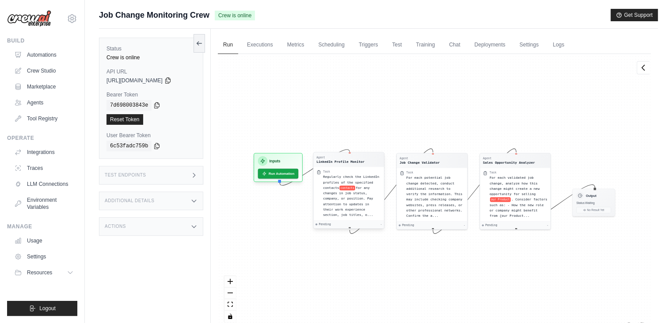
click at [349, 198] on span "for any changes in job status, company, or position. Pay attention to updates i…" at bounding box center [348, 201] width 50 height 31
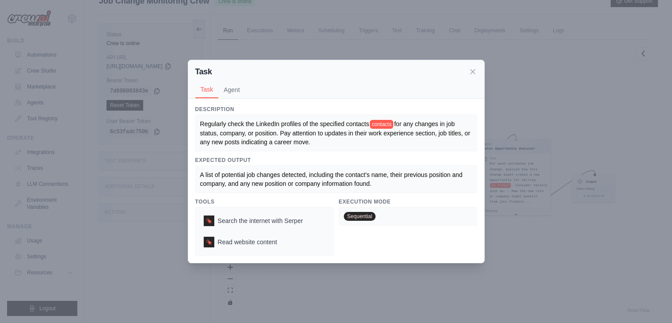
scroll to position [13, 0]
click at [474, 72] on icon at bounding box center [473, 71] width 4 height 4
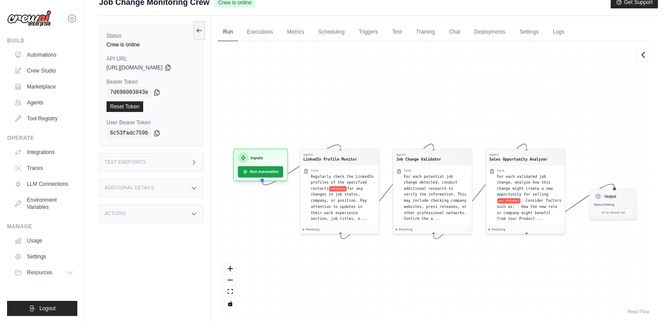
click at [167, 242] on div "Status Crew is online API URL copied https://job-change-monitoring-crew-59298e7…" at bounding box center [155, 177] width 112 height 323
click at [189, 161] on div "Test Endpoints" at bounding box center [151, 162] width 104 height 19
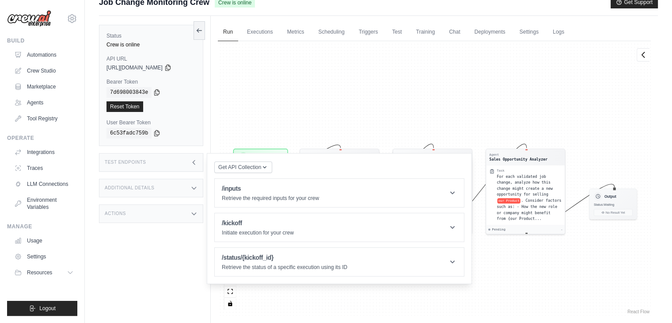
click at [146, 257] on div "Status Crew is online API URL copied https://job-change-monitoring-crew-59298e7…" at bounding box center [155, 177] width 112 height 323
click at [275, 98] on div "Agent LinkedIn Profile Monitor Task Regularly check the LinkedIn profiles of th…" at bounding box center [434, 178] width 433 height 274
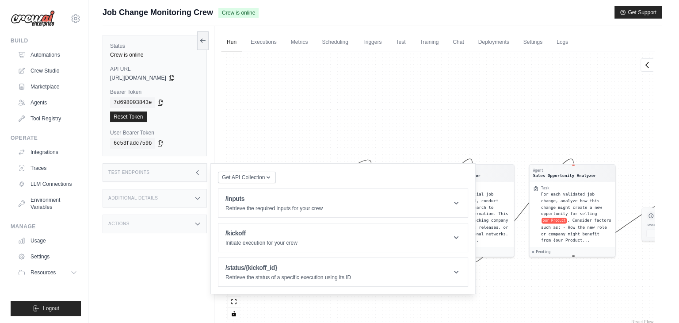
scroll to position [0, 0]
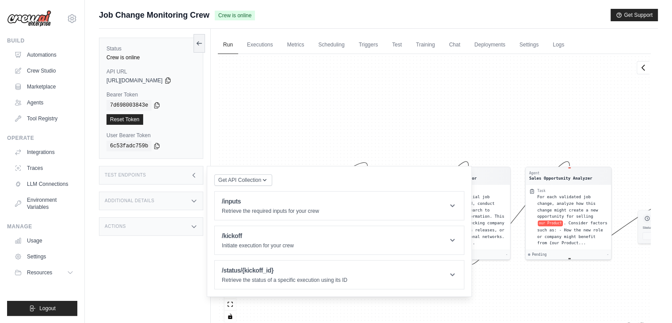
click at [125, 17] on span "Job Change Monitoring Crew" at bounding box center [154, 15] width 110 height 12
click at [36, 57] on link "Automations" at bounding box center [44, 55] width 67 height 14
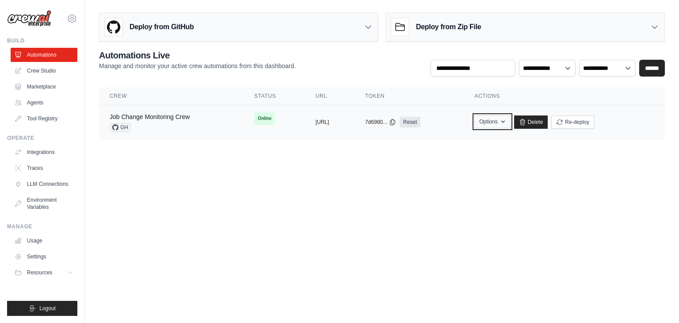
click at [506, 123] on icon "button" at bounding box center [502, 121] width 7 height 7
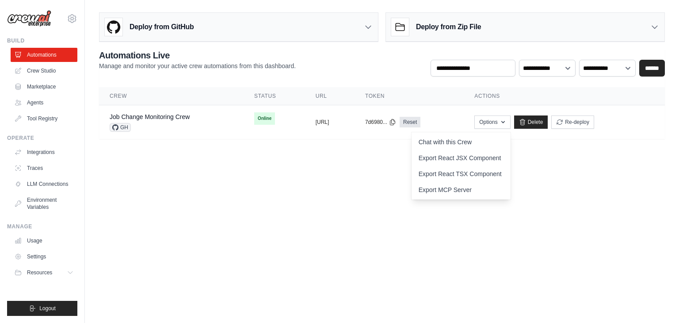
click at [578, 167] on body "[EMAIL_ADDRESS][DOMAIN_NAME] Settings Build Automations Crew Studio" at bounding box center [339, 161] width 679 height 323
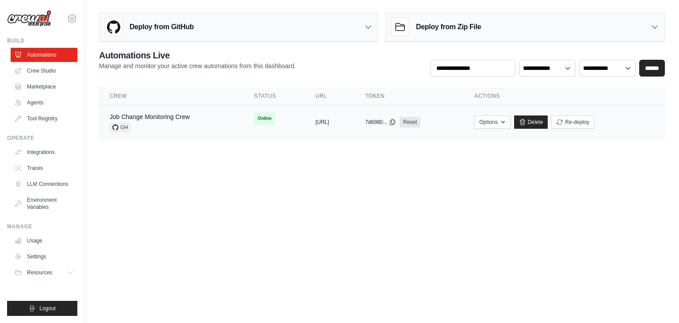
click at [166, 121] on div "Job Change Monitoring Crew GH" at bounding box center [150, 121] width 80 height 19
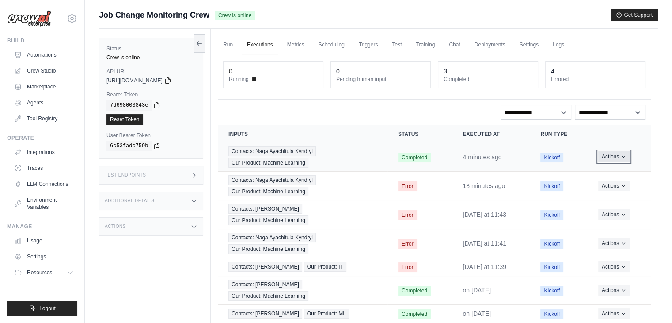
click at [616, 156] on button "Actions" at bounding box center [613, 156] width 31 height 11
click at [610, 175] on link "View Details" at bounding box center [612, 173] width 57 height 14
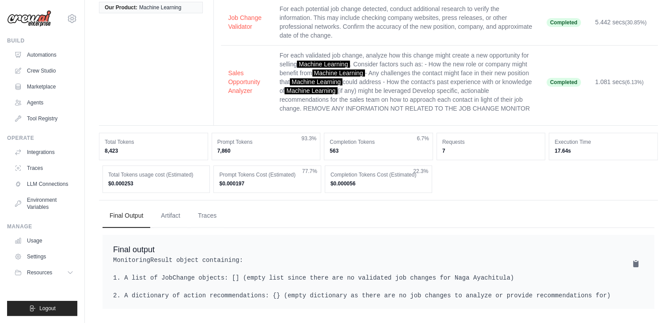
scroll to position [133, 0]
click at [388, 274] on pre "MonitoringResult object containing: 1. A list of JobChange objects: [] (empty l…" at bounding box center [378, 277] width 531 height 44
click at [379, 267] on pre "MonitoringResult object containing: 1. A list of JobChange objects: [] (empty l…" at bounding box center [378, 277] width 531 height 44
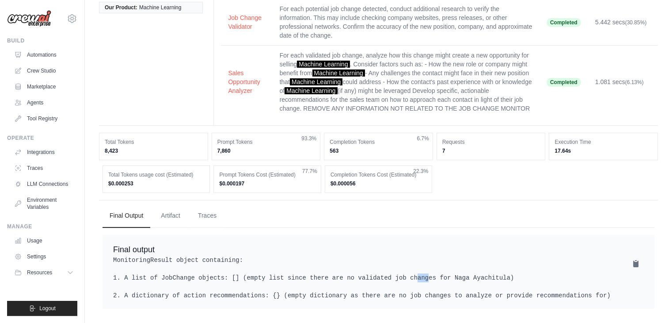
click at [379, 267] on pre "MonitoringResult object containing: 1. A list of JobChange objects: [] (empty l…" at bounding box center [378, 277] width 531 height 44
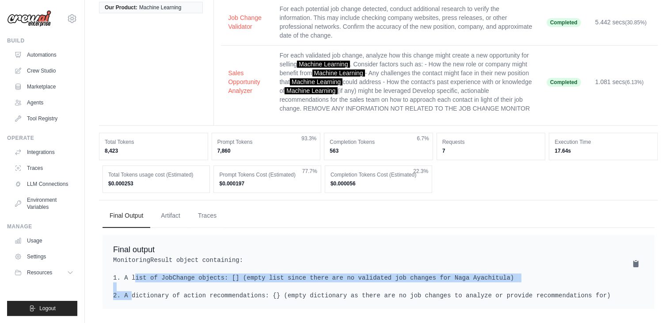
click at [379, 267] on pre "MonitoringResult object containing: 1. A list of JobChange objects: [] (empty l…" at bounding box center [378, 277] width 531 height 44
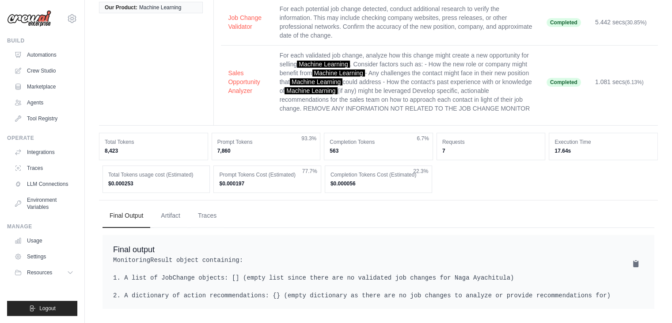
click at [370, 288] on pre "MonitoringResult object containing: 1. A list of JobChange objects: [] (empty l…" at bounding box center [378, 277] width 531 height 44
click at [374, 266] on pre "MonitoringResult object containing: 1. A list of JobChange objects: [] (empty l…" at bounding box center [378, 277] width 531 height 44
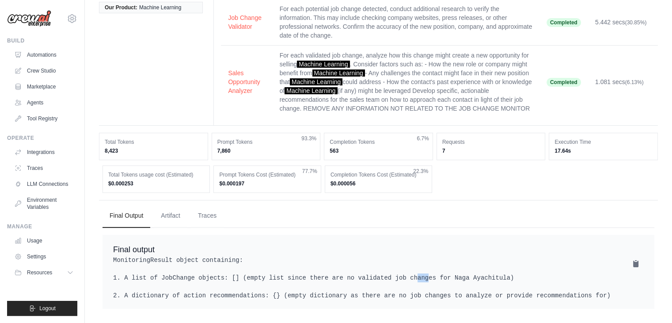
click at [374, 266] on pre "MonitoringResult object containing: 1. A list of JobChange objects: [] (empty l…" at bounding box center [378, 277] width 531 height 44
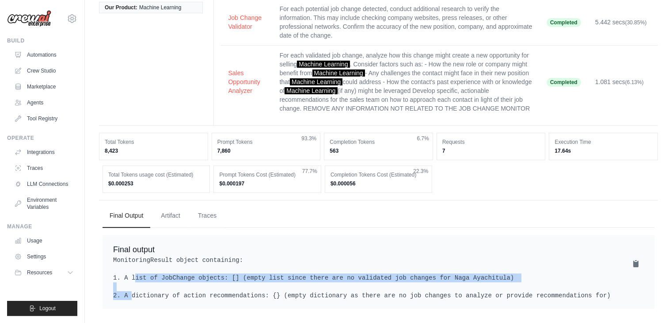
click at [374, 266] on pre "MonitoringResult object containing: 1. A list of JobChange objects: [] (empty l…" at bounding box center [378, 277] width 531 height 44
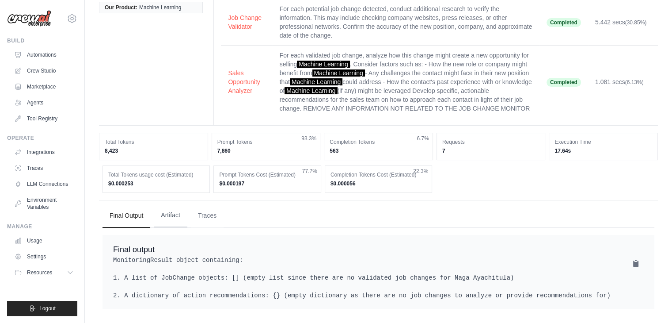
click at [177, 208] on button "Artifact" at bounding box center [171, 215] width 34 height 24
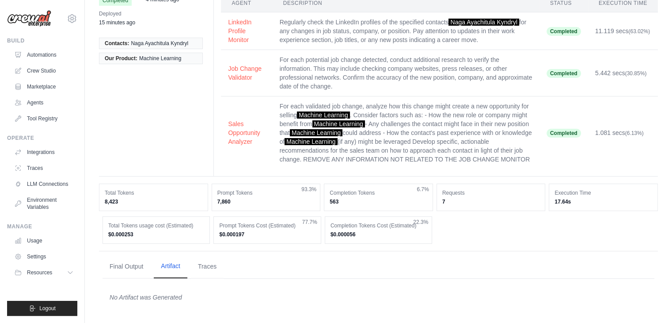
scroll to position [74, 0]
click at [215, 265] on button "Traces" at bounding box center [207, 266] width 33 height 24
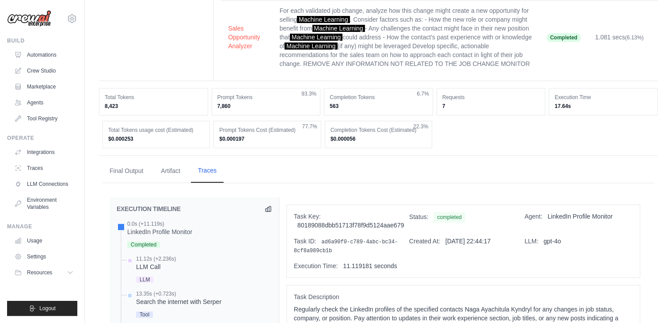
scroll to position [148, 0]
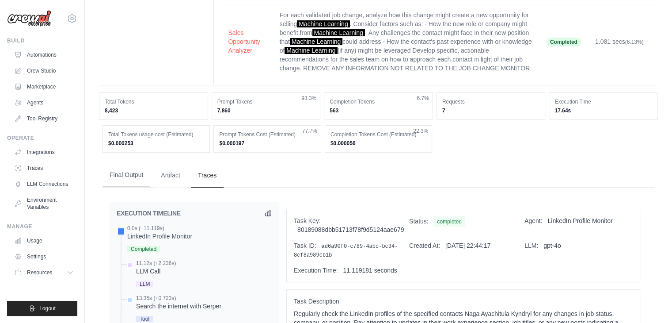
click at [133, 187] on button "Final Output" at bounding box center [126, 175] width 48 height 24
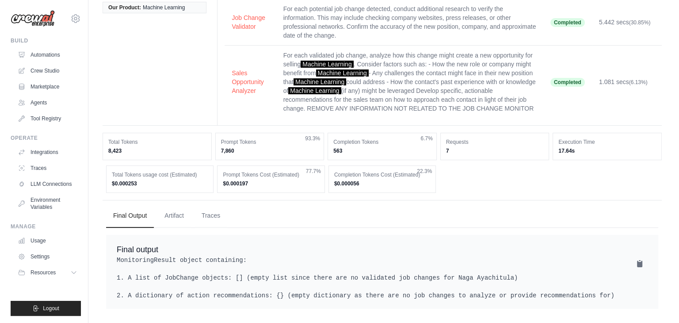
scroll to position [0, 0]
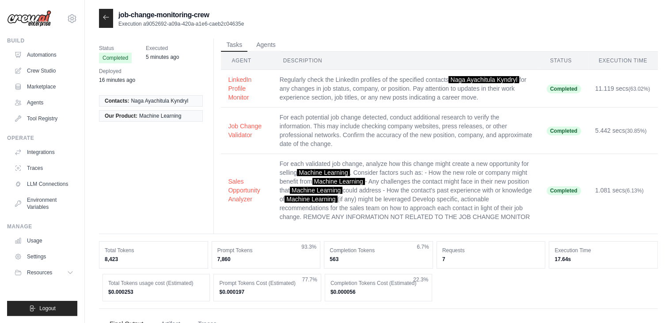
click at [106, 16] on icon at bounding box center [105, 17] width 7 height 7
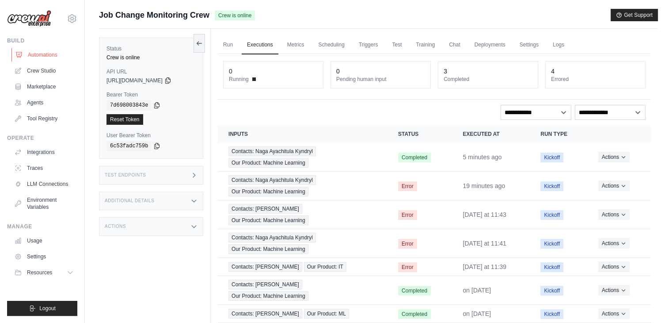
click at [51, 53] on link "Automations" at bounding box center [44, 55] width 67 height 14
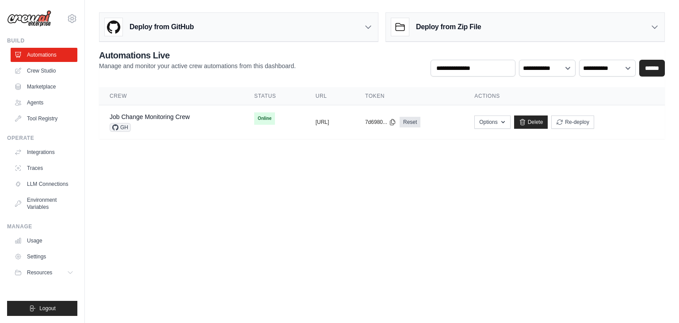
click at [247, 224] on body "[EMAIL_ADDRESS][DOMAIN_NAME] Settings Build Automations Crew Studio" at bounding box center [339, 161] width 679 height 323
click at [183, 123] on div "GH" at bounding box center [150, 127] width 80 height 9
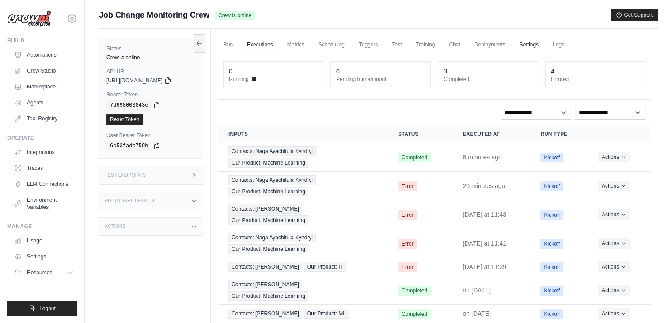
click at [544, 43] on link "Settings" at bounding box center [529, 45] width 30 height 19
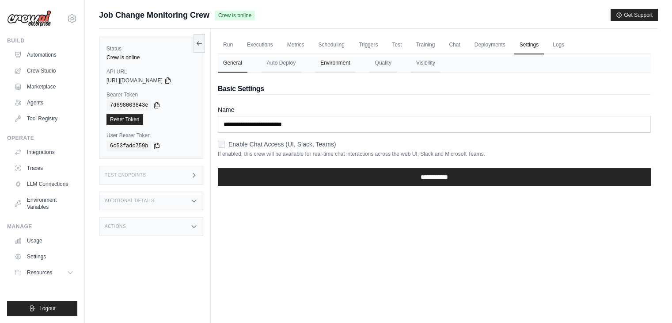
click at [338, 64] on button "Environment" at bounding box center [335, 63] width 40 height 19
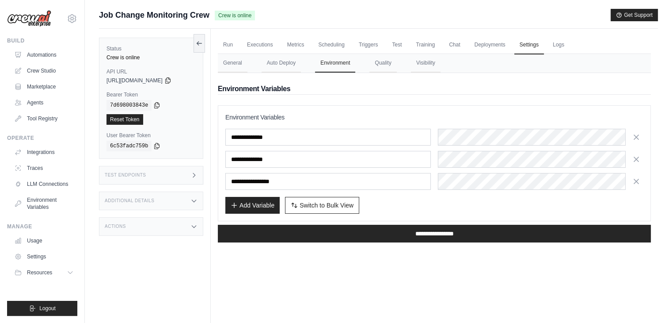
click at [334, 87] on h2 "Environment Variables" at bounding box center [434, 88] width 433 height 11
click at [39, 56] on link "Automations" at bounding box center [44, 55] width 67 height 14
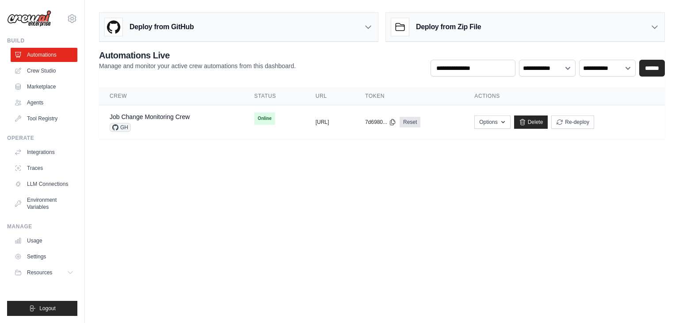
click at [172, 184] on body "[EMAIL_ADDRESS][DOMAIN_NAME] Settings Build Automations Crew Studio" at bounding box center [339, 161] width 679 height 323
click at [168, 210] on body "[EMAIL_ADDRESS][DOMAIN_NAME] Settings Build Automations Crew Studio" at bounding box center [339, 161] width 679 height 323
click at [239, 226] on body "[EMAIL_ADDRESS][DOMAIN_NAME] Settings Build Automations Crew Studio" at bounding box center [339, 161] width 679 height 323
click at [376, 203] on body "[EMAIL_ADDRESS][DOMAIN_NAME] Settings Build Automations Crew Studio" at bounding box center [339, 161] width 679 height 323
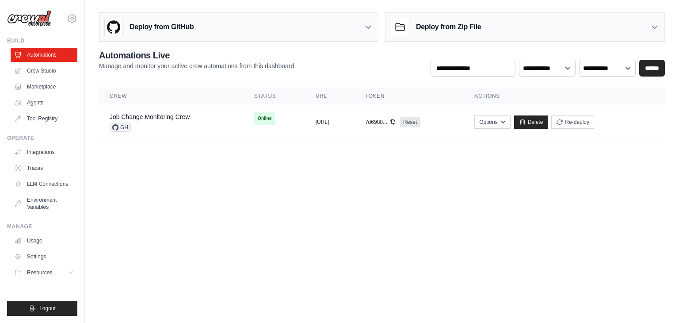
click at [376, 203] on body "[EMAIL_ADDRESS][DOMAIN_NAME] Settings Build Automations Crew Studio" at bounding box center [339, 161] width 679 height 323
click at [215, 193] on body "[EMAIL_ADDRESS][DOMAIN_NAME] Settings Build Automations Crew Studio" at bounding box center [339, 161] width 679 height 323
click at [216, 202] on body "[EMAIL_ADDRESS][DOMAIN_NAME] Settings Build Automations Crew Studio" at bounding box center [339, 161] width 679 height 323
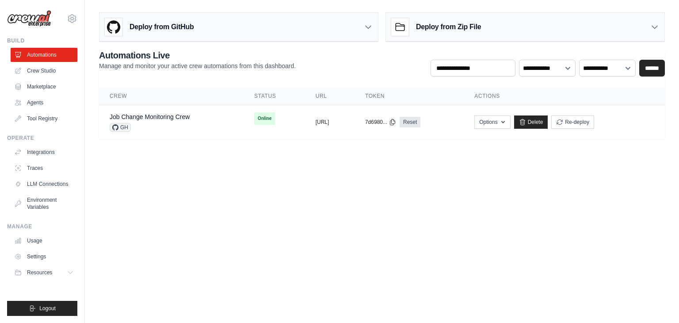
click at [214, 209] on body "[EMAIL_ADDRESS][DOMAIN_NAME] Settings Build Automations Crew Studio" at bounding box center [339, 161] width 679 height 323
click at [249, 220] on body "[EMAIL_ADDRESS][DOMAIN_NAME] Settings Build Automations Crew Studio" at bounding box center [339, 161] width 679 height 323
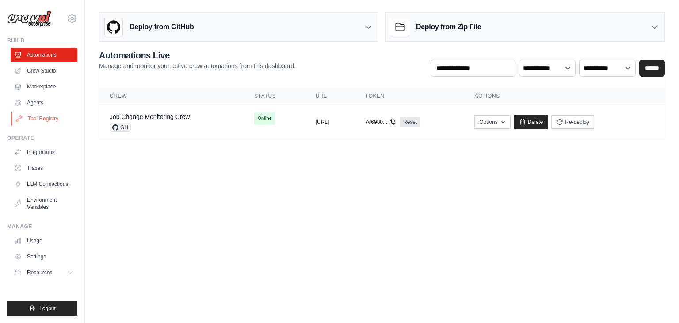
click at [49, 120] on link "Tool Registry" at bounding box center [44, 118] width 67 height 14
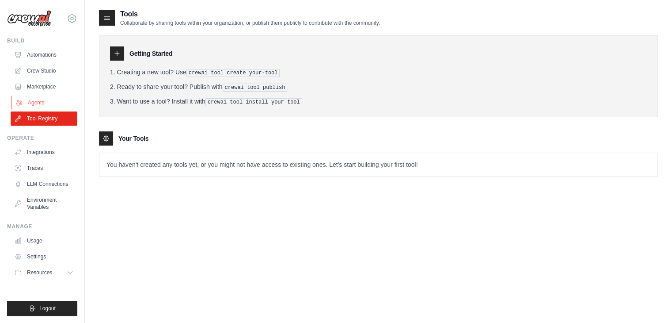
click at [34, 101] on link "Agents" at bounding box center [44, 102] width 67 height 14
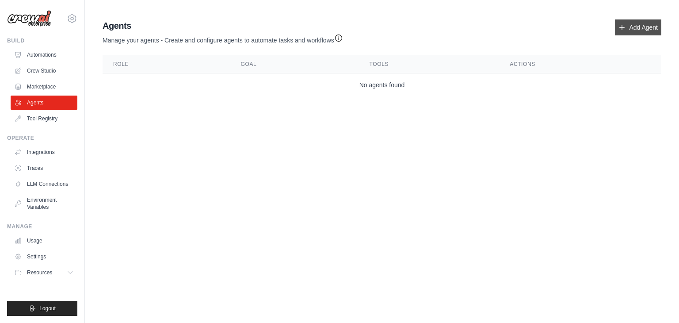
click at [625, 25] on link "Add Agent" at bounding box center [638, 27] width 46 height 16
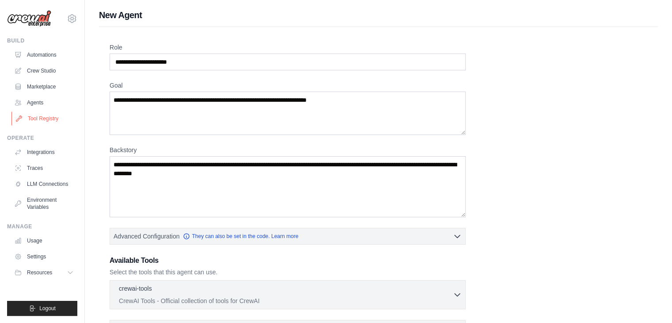
click at [44, 116] on link "Tool Registry" at bounding box center [44, 118] width 67 height 14
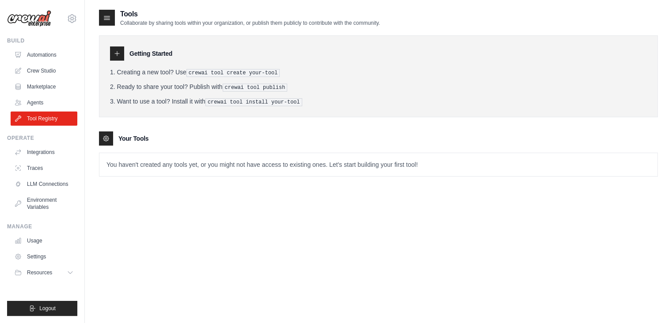
click at [129, 195] on div "Tools Collaborate by sharing tools within your organization, or publish them pu…" at bounding box center [378, 170] width 559 height 323
click at [357, 164] on p "You haven't created any tools yet, or you might not have access to existing one…" at bounding box center [378, 164] width 558 height 23
click at [105, 137] on icon at bounding box center [105, 138] width 7 height 7
click at [118, 52] on icon at bounding box center [117, 53] width 7 height 7
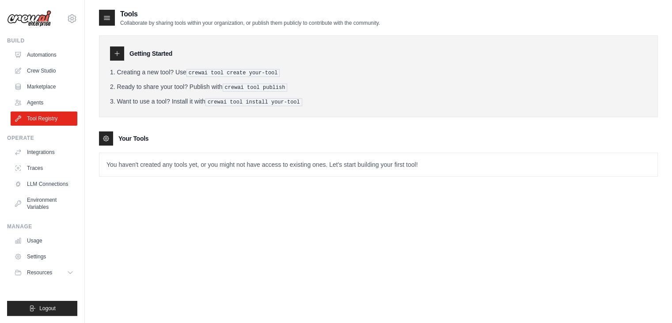
click at [106, 15] on icon at bounding box center [106, 17] width 9 height 9
click at [134, 81] on ol "Creating a new tool? Use crewai tool create your-tool Ready to share your tool?…" at bounding box center [378, 87] width 537 height 38
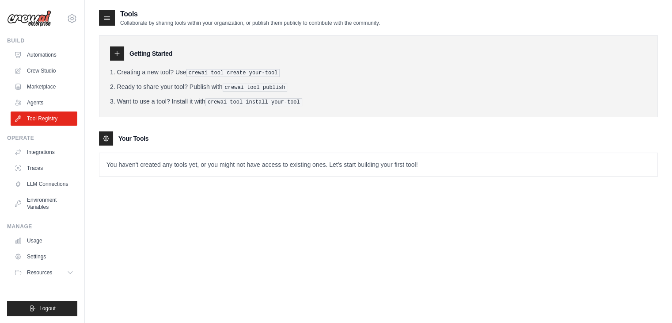
click at [205, 163] on p "You haven't created any tools yet, or you might not have access to existing one…" at bounding box center [378, 164] width 558 height 23
click at [203, 97] on li "Want to use a tool? Install it with crewai tool install your-tool" at bounding box center [378, 101] width 537 height 9
click at [44, 255] on link "Settings" at bounding box center [44, 256] width 67 height 14
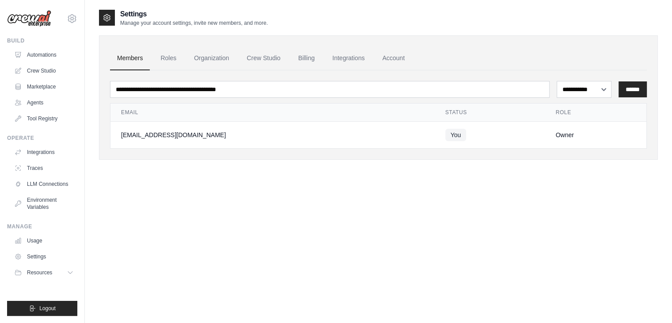
click at [133, 218] on div "**********" at bounding box center [378, 170] width 559 height 323
click at [48, 53] on link "Automations" at bounding box center [44, 55] width 67 height 14
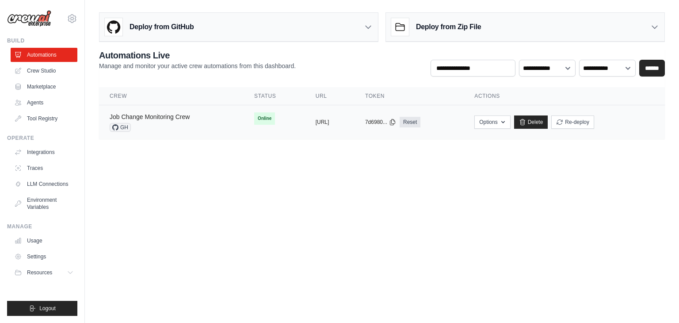
click at [190, 115] on link "Job Change Monitoring Crew" at bounding box center [150, 116] width 80 height 7
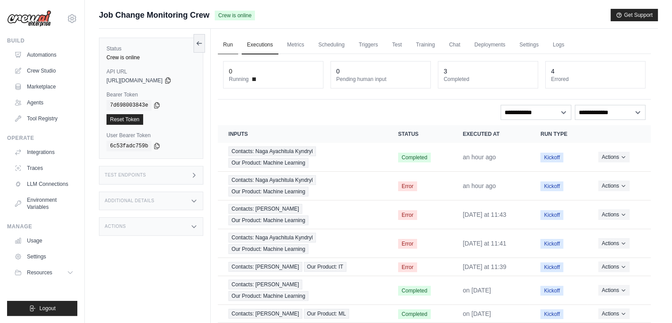
click at [227, 42] on link "Run" at bounding box center [228, 45] width 20 height 19
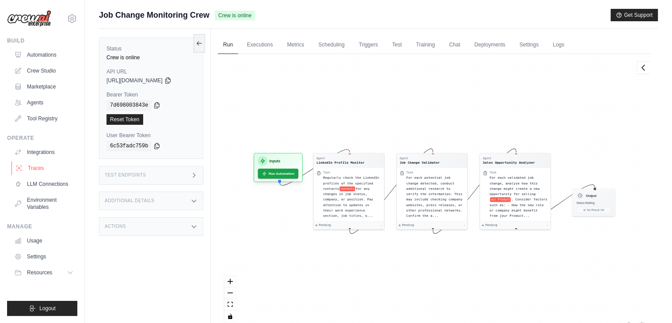
click at [35, 165] on link "Traces" at bounding box center [44, 168] width 67 height 14
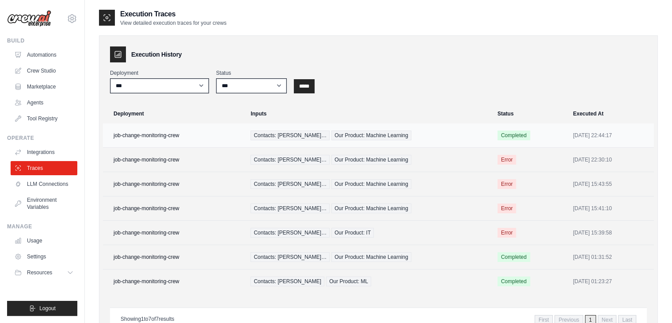
click at [171, 133] on td "job-change-monitoring-crew" at bounding box center [174, 135] width 142 height 24
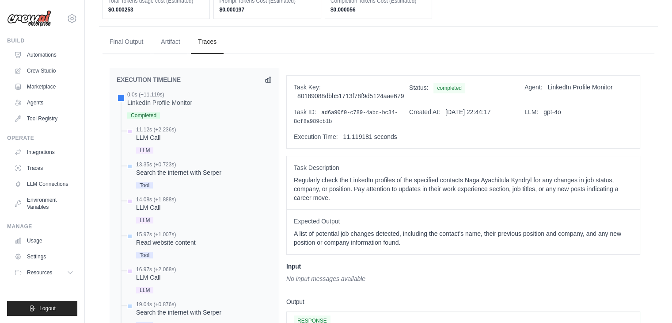
scroll to position [291, 0]
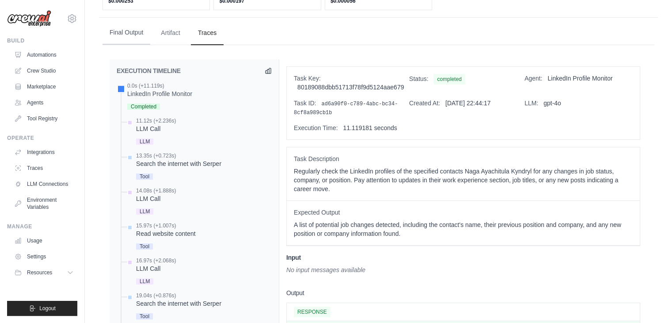
click at [133, 45] on button "Final Output" at bounding box center [126, 33] width 48 height 24
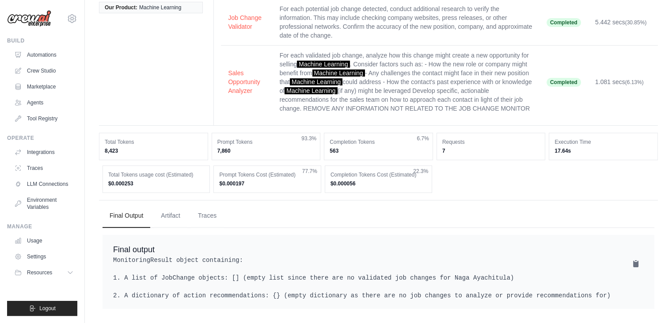
click at [222, 256] on pre "MonitoringResult object containing: 1. A list of JobChange objects: [] (empty l…" at bounding box center [378, 277] width 531 height 44
click at [239, 272] on pre "MonitoringResult object containing: 1. A list of JobChange objects: [] (empty l…" at bounding box center [378, 277] width 531 height 44
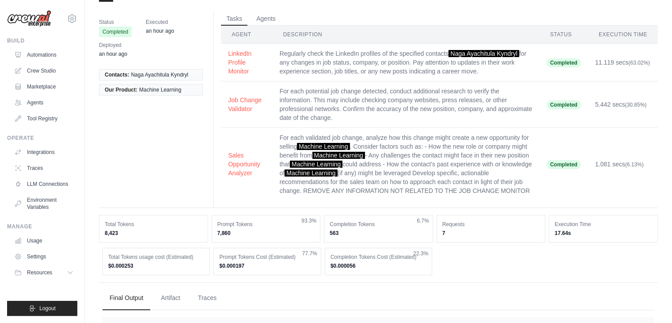
scroll to position [0, 0]
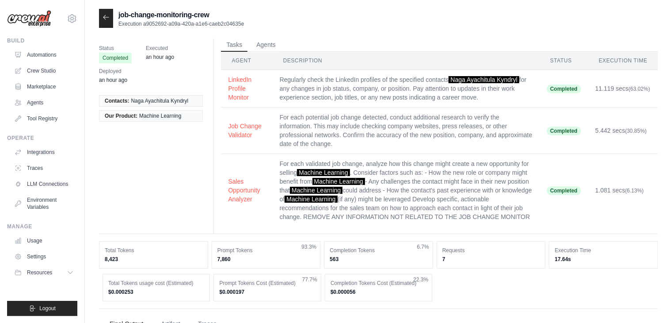
click at [159, 173] on div "Status Completed Executed an hour ago Deployed an hour ago Contacts: Naga Ayach…" at bounding box center [378, 135] width 559 height 195
click at [51, 53] on link "Automations" at bounding box center [44, 55] width 67 height 14
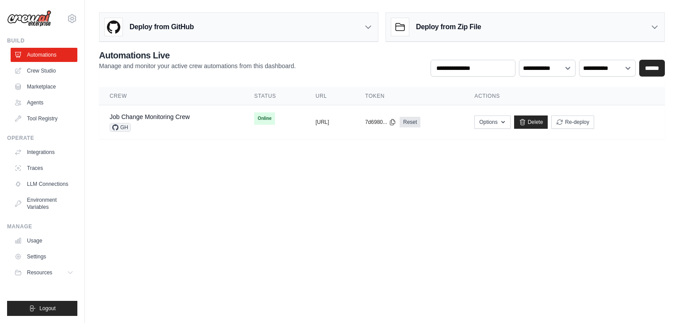
click at [125, 180] on body "[EMAIL_ADDRESS][DOMAIN_NAME] Settings Build Automations Crew Studio" at bounding box center [339, 161] width 679 height 323
click at [54, 115] on link "Tool Registry" at bounding box center [44, 118] width 67 height 14
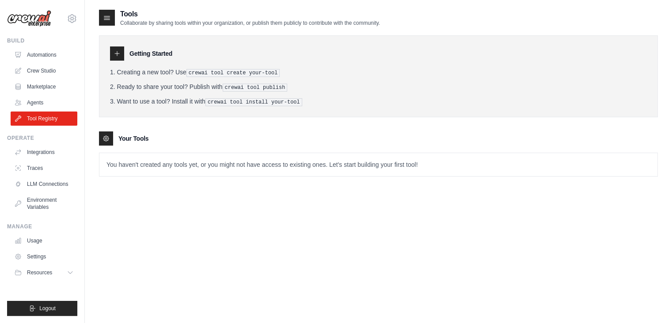
click at [237, 164] on p "You haven't created any tools yet, or you might not have access to existing one…" at bounding box center [378, 164] width 558 height 23
click at [220, 161] on p "You haven't created any tools yet, or you might not have access to existing one…" at bounding box center [378, 164] width 558 height 23
click at [216, 163] on p "You haven't created any tools yet, or you might not have access to existing one…" at bounding box center [378, 164] width 558 height 23
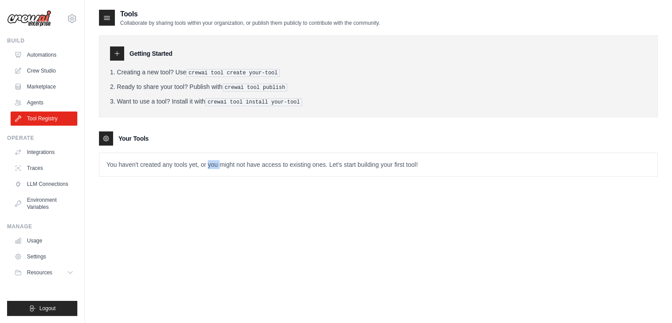
click at [216, 163] on p "You haven't created any tools yet, or you might not have access to existing one…" at bounding box center [378, 164] width 558 height 23
click at [33, 72] on link "Crew Studio" at bounding box center [44, 71] width 67 height 14
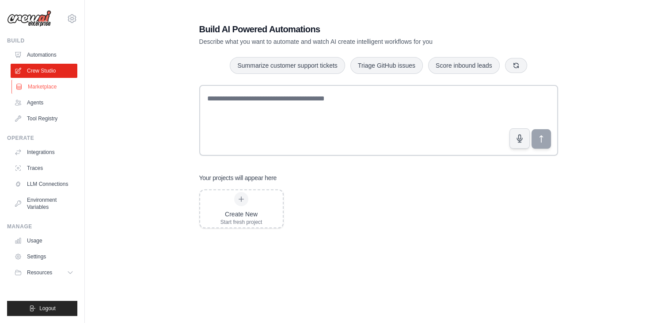
click at [36, 85] on link "Marketplace" at bounding box center [44, 87] width 67 height 14
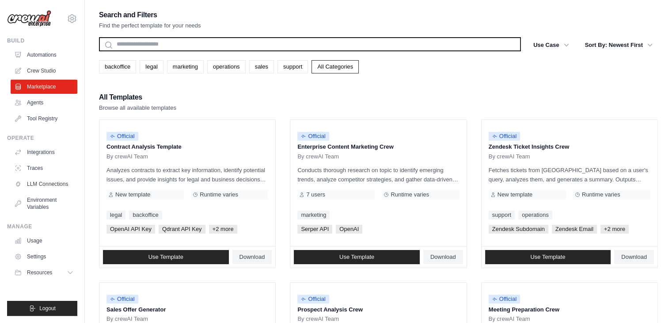
click at [130, 42] on input "text" at bounding box center [310, 44] width 422 height 14
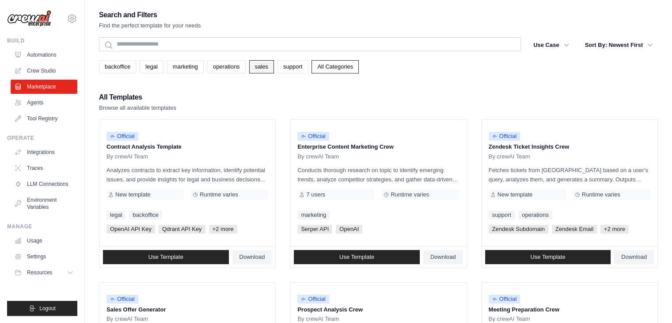
click at [268, 68] on link "sales" at bounding box center [261, 66] width 25 height 13
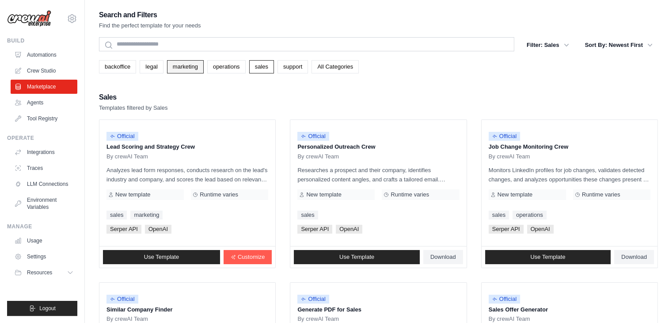
click at [188, 64] on link "marketing" at bounding box center [185, 66] width 37 height 13
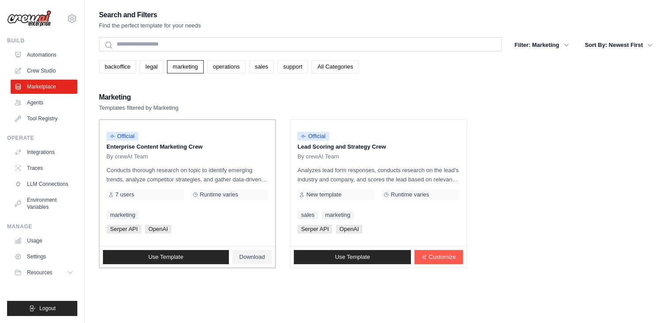
click at [202, 168] on p "Conducts thorough research on topic to identify emerging trends, analyze compet…" at bounding box center [187, 174] width 162 height 19
click at [216, 167] on p "Conducts thorough research on topic to identify emerging trends, analyze compet…" at bounding box center [187, 174] width 162 height 19
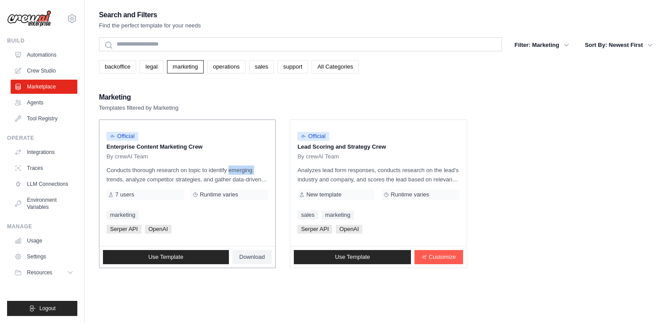
click at [216, 167] on p "Conducts thorough research on topic to identify emerging trends, analyze compet…" at bounding box center [187, 174] width 162 height 19
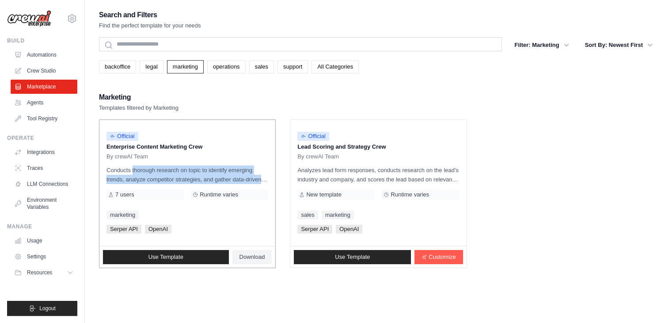
click at [216, 167] on p "Conducts thorough research on topic to identify emerging trends, analyze compet…" at bounding box center [187, 174] width 162 height 19
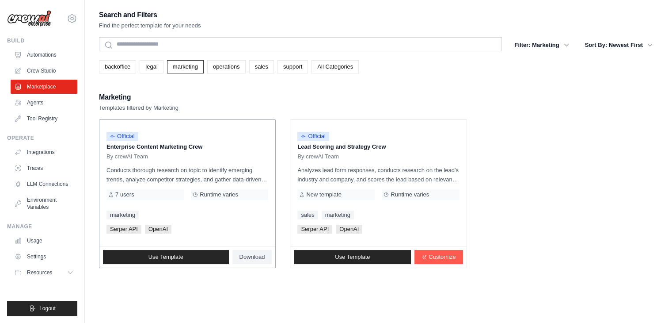
click at [193, 223] on div "Official Enterprise Content Marketing Crew By crewAI Team Conducts thorough res…" at bounding box center [187, 183] width 176 height 126
click at [468, 101] on div "Marketing Templates filtered by Marketing" at bounding box center [378, 101] width 559 height 21
click at [39, 117] on link "Tool Registry" at bounding box center [44, 118] width 67 height 14
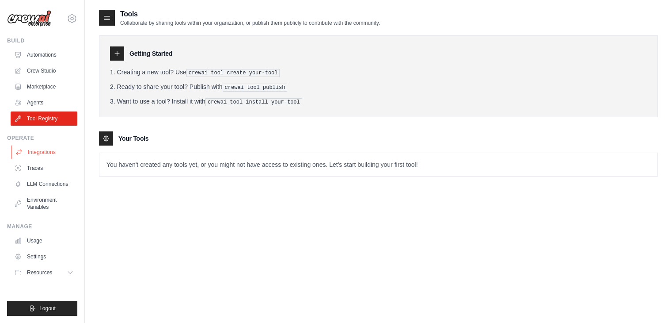
click at [37, 151] on link "Integrations" at bounding box center [44, 152] width 67 height 14
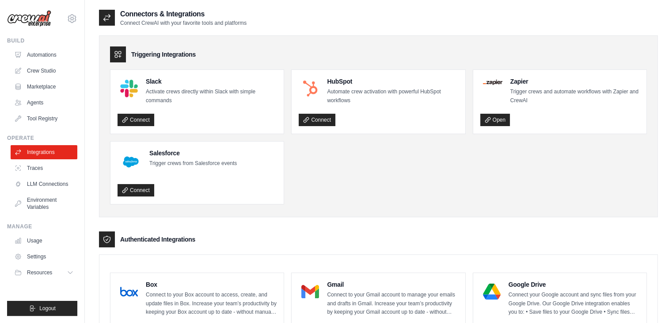
click at [644, 182] on ul "Slack Activate crews directly within Slack with simple commands Connect HubSpot…" at bounding box center [378, 136] width 537 height 135
click at [641, 178] on ul "Slack Activate crews directly within Slack with simple commands Connect HubSpot…" at bounding box center [378, 136] width 537 height 135
click at [655, 160] on div "Triggering Integrations Slack Activate crews directly within Slack with simple …" at bounding box center [378, 126] width 559 height 182
click at [598, 159] on ul "Slack Activate crews directly within Slack with simple commands Connect HubSpot…" at bounding box center [378, 136] width 537 height 135
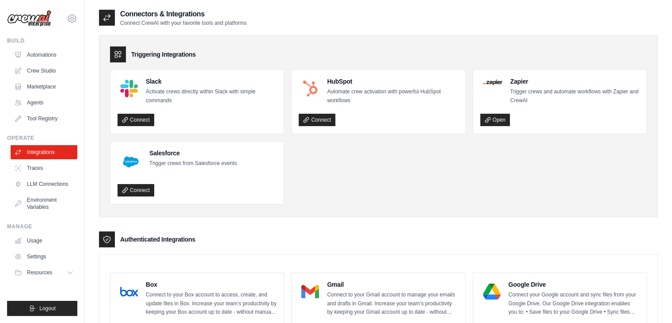
click at [598, 159] on ul "Slack Activate crews directly within Slack with simple commands Connect HubSpot…" at bounding box center [378, 136] width 537 height 135
click at [49, 115] on link "Tool Registry" at bounding box center [44, 118] width 67 height 14
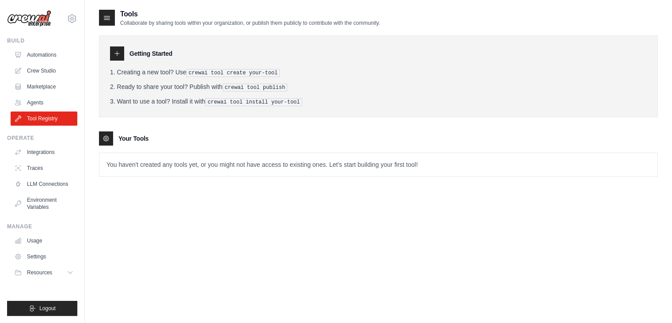
click at [107, 137] on icon at bounding box center [106, 138] width 2 height 2
click at [109, 14] on icon at bounding box center [106, 17] width 9 height 9
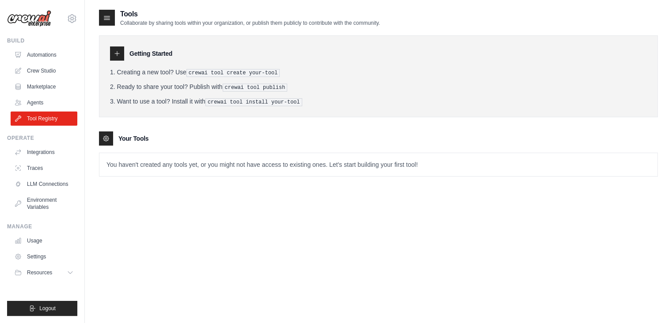
click at [108, 17] on icon at bounding box center [106, 17] width 9 height 9
click at [115, 53] on icon at bounding box center [117, 53] width 7 height 7
click at [210, 69] on pre "crewai tool create your-tool" at bounding box center [233, 73] width 94 height 8
click at [213, 74] on pre "crewai tool create your-tool" at bounding box center [233, 73] width 94 height 8
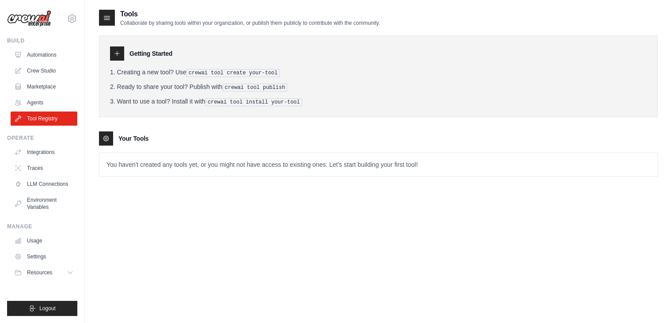
click at [213, 74] on pre "crewai tool create your-tool" at bounding box center [233, 73] width 94 height 8
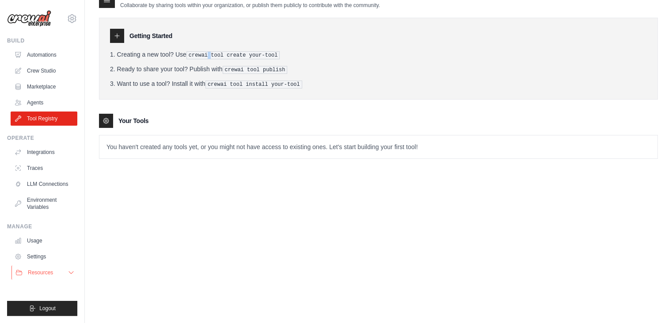
click at [46, 272] on span "Resources" at bounding box center [40, 272] width 25 height 7
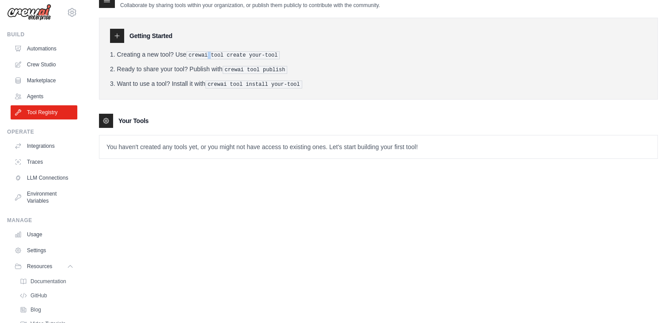
scroll to position [0, 0]
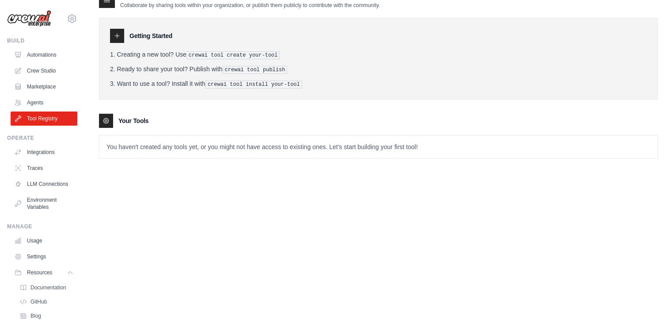
click at [140, 150] on p "You haven't created any tools yet, or you might not have access to existing one…" at bounding box center [378, 146] width 558 height 23
click at [118, 202] on div "Tools Collaborate by sharing tools within your organization, or publish them pu…" at bounding box center [378, 152] width 559 height 323
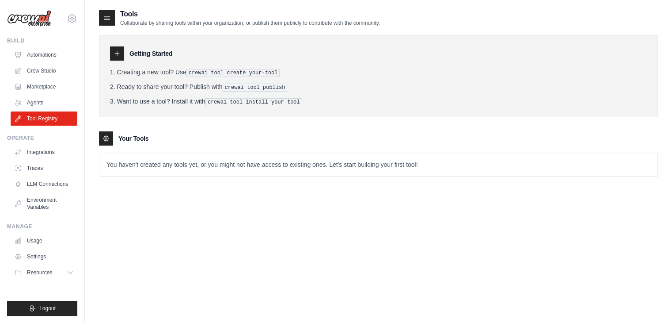
click at [163, 160] on p "You haven't created any tools yet, or you might not have access to existing one…" at bounding box center [378, 164] width 558 height 23
click at [153, 236] on div "Tools Collaborate by sharing tools within your organization, or publish them pu…" at bounding box center [378, 170] width 559 height 323
click at [52, 56] on link "Automations" at bounding box center [44, 55] width 67 height 14
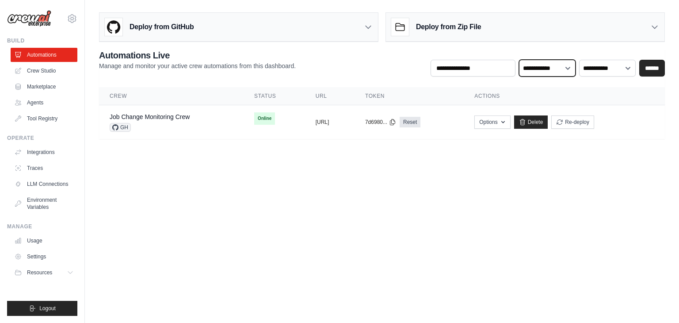
click at [535, 71] on select "**********" at bounding box center [547, 68] width 57 height 17
click at [183, 166] on body "[EMAIL_ADDRESS][DOMAIN_NAME] Settings Build Automations Crew Studio" at bounding box center [339, 161] width 679 height 323
click at [165, 182] on body "[EMAIL_ADDRESS][DOMAIN_NAME] Settings Build Automations Crew Studio" at bounding box center [339, 161] width 679 height 323
click at [171, 214] on body "[EMAIL_ADDRESS][DOMAIN_NAME] Settings Build Automations Crew Studio" at bounding box center [339, 161] width 679 height 323
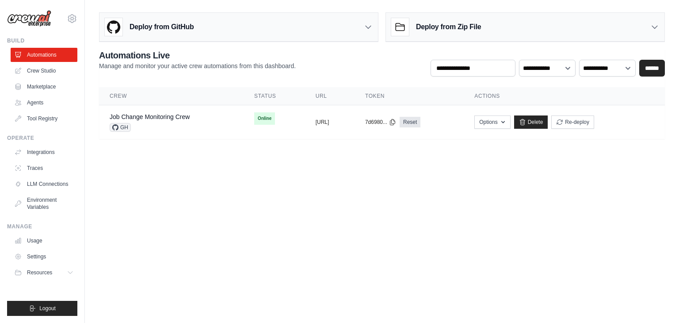
click at [145, 246] on body "[EMAIL_ADDRESS][DOMAIN_NAME] Settings Build Automations Crew Studio" at bounding box center [339, 161] width 679 height 323
click at [330, 226] on body "[EMAIL_ADDRESS][DOMAIN_NAME] Settings Build Automations Crew Studio" at bounding box center [339, 161] width 679 height 323
click at [474, 254] on body "[EMAIL_ADDRESS][DOMAIN_NAME] Settings Build Automations Crew Studio" at bounding box center [339, 161] width 679 height 323
click at [44, 269] on span "Resources" at bounding box center [40, 272] width 25 height 7
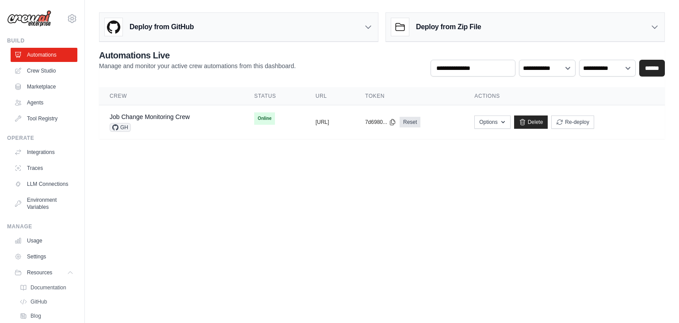
scroll to position [58, 0]
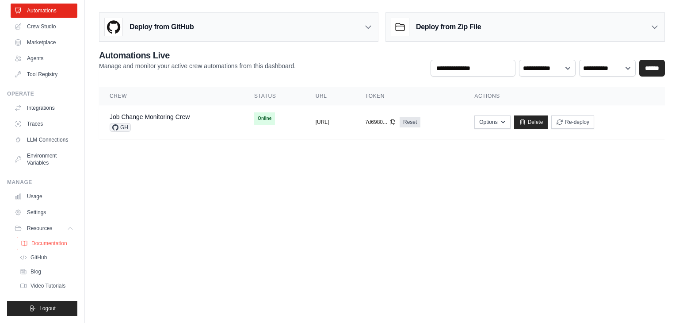
click at [51, 239] on span "Documentation" at bounding box center [49, 242] width 36 height 7
click at [33, 268] on span "Blog" at bounding box center [36, 271] width 11 height 7
